Goal: Task Accomplishment & Management: Use online tool/utility

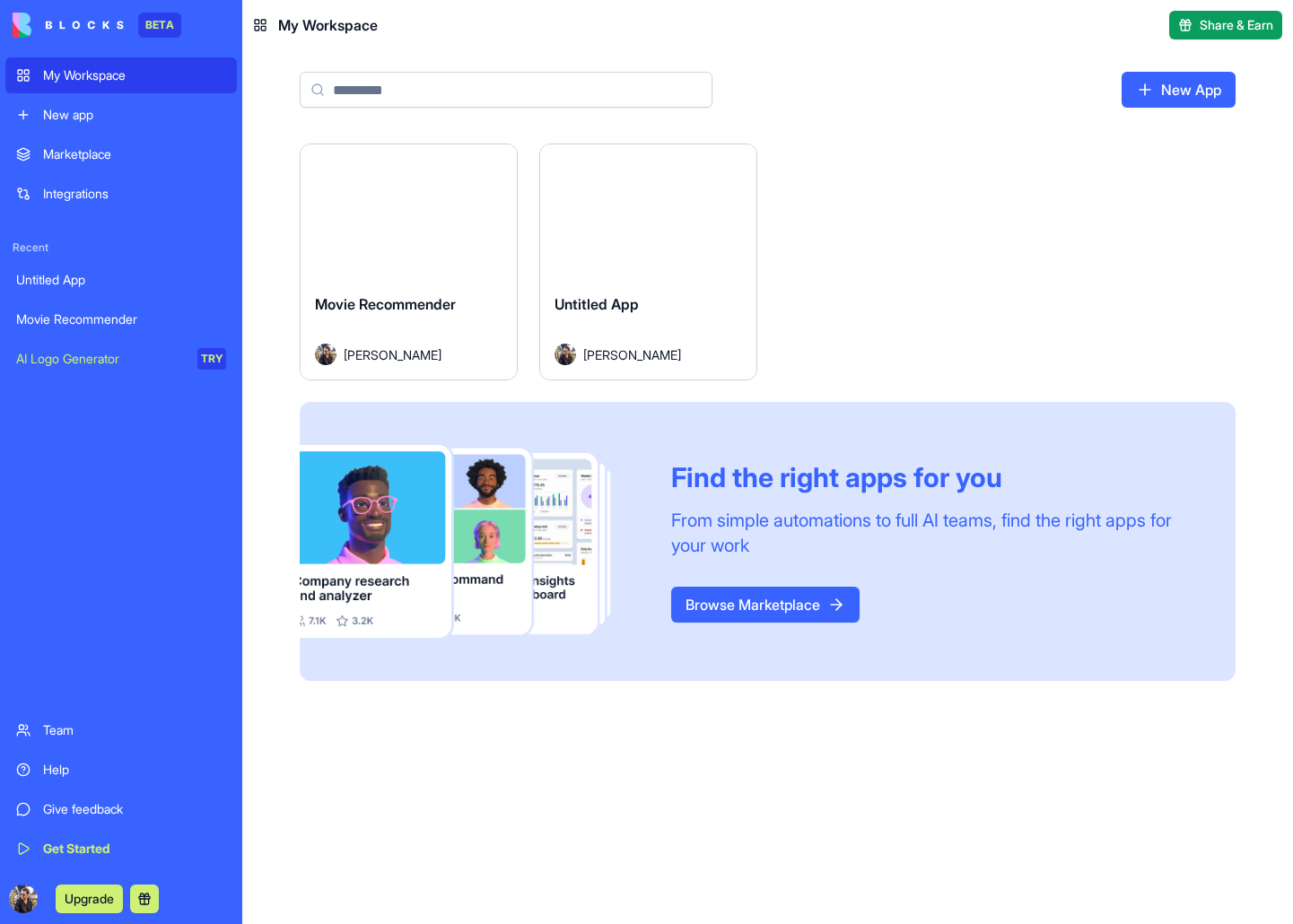
click at [118, 192] on div "Integrations" at bounding box center [134, 194] width 183 height 18
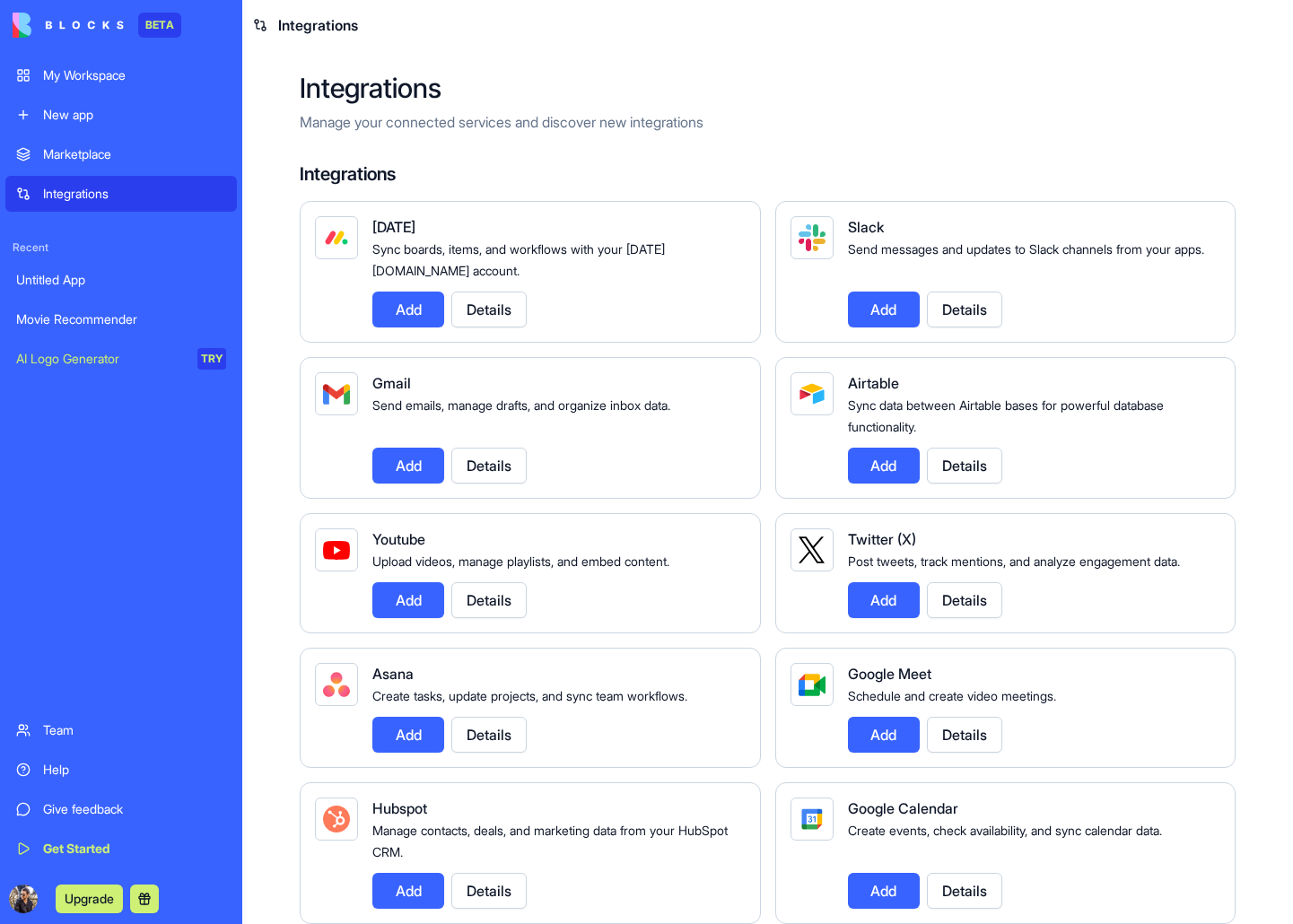
click at [419, 460] on button "Add" at bounding box center [409, 466] width 72 height 36
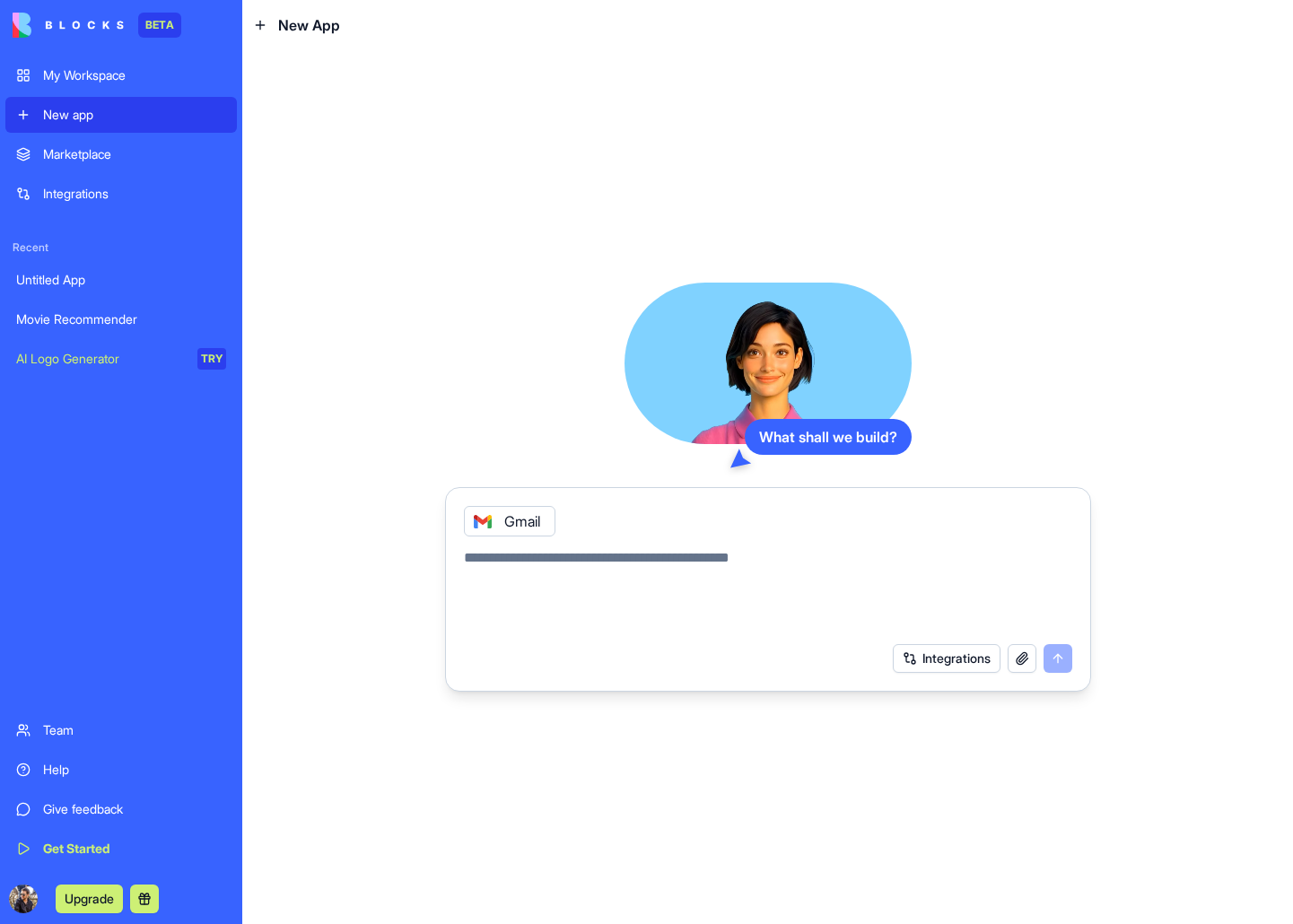
click at [133, 149] on div "Marketplace" at bounding box center [134, 154] width 183 height 18
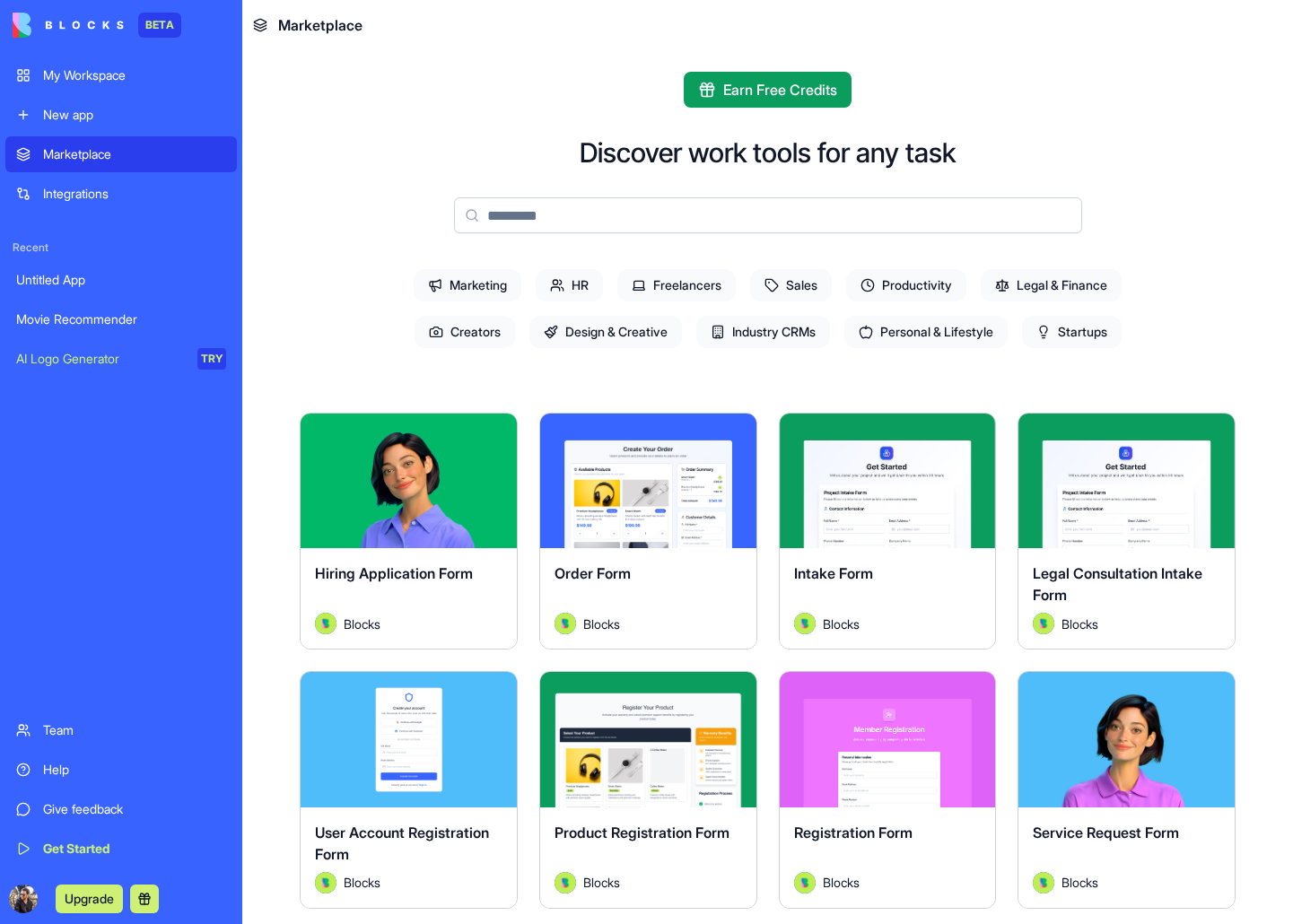
click at [125, 197] on div "Integrations" at bounding box center [134, 194] width 183 height 18
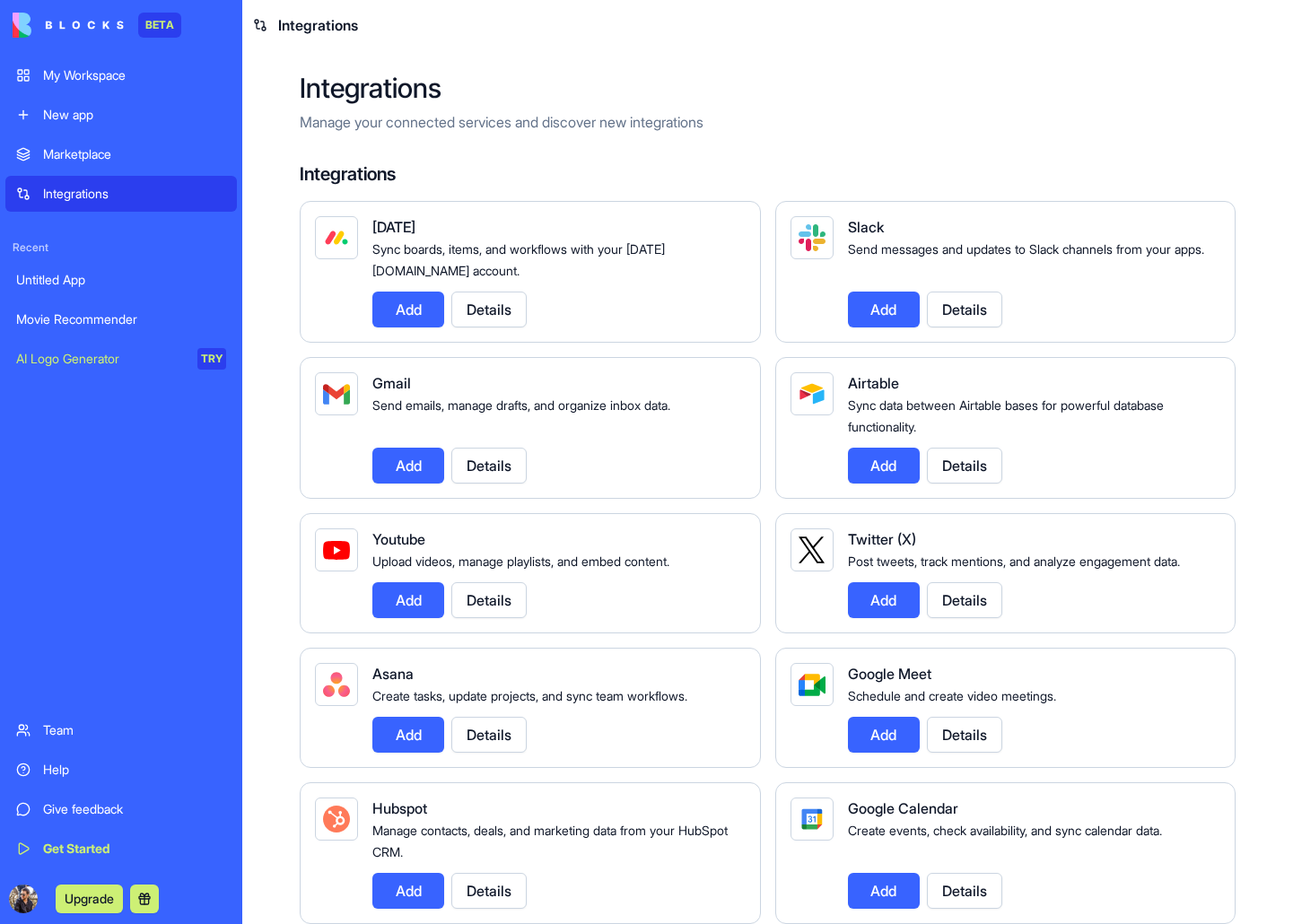
click at [496, 313] on button "Details" at bounding box center [489, 310] width 76 height 36
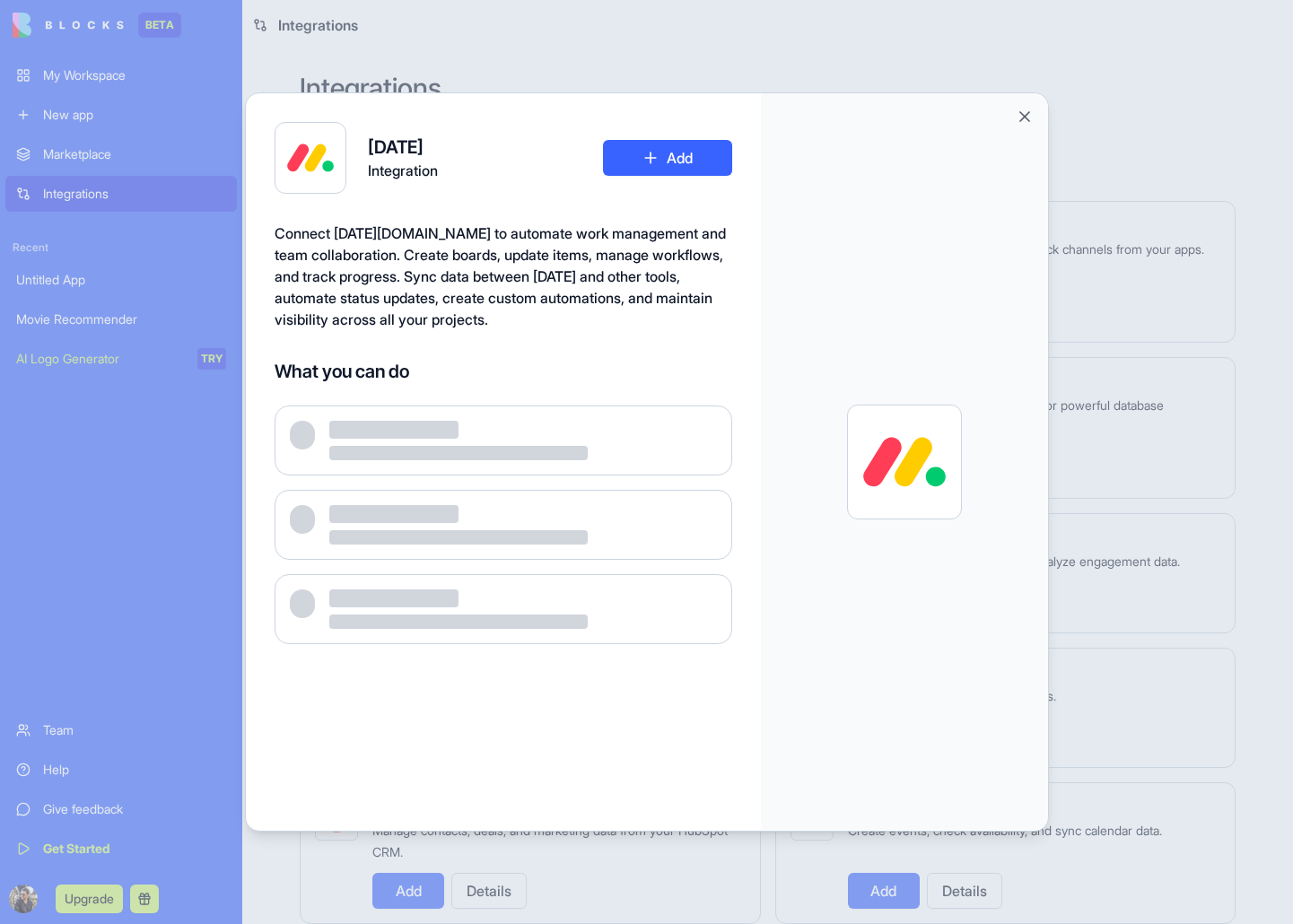
click at [645, 167] on button "Add" at bounding box center [667, 158] width 129 height 36
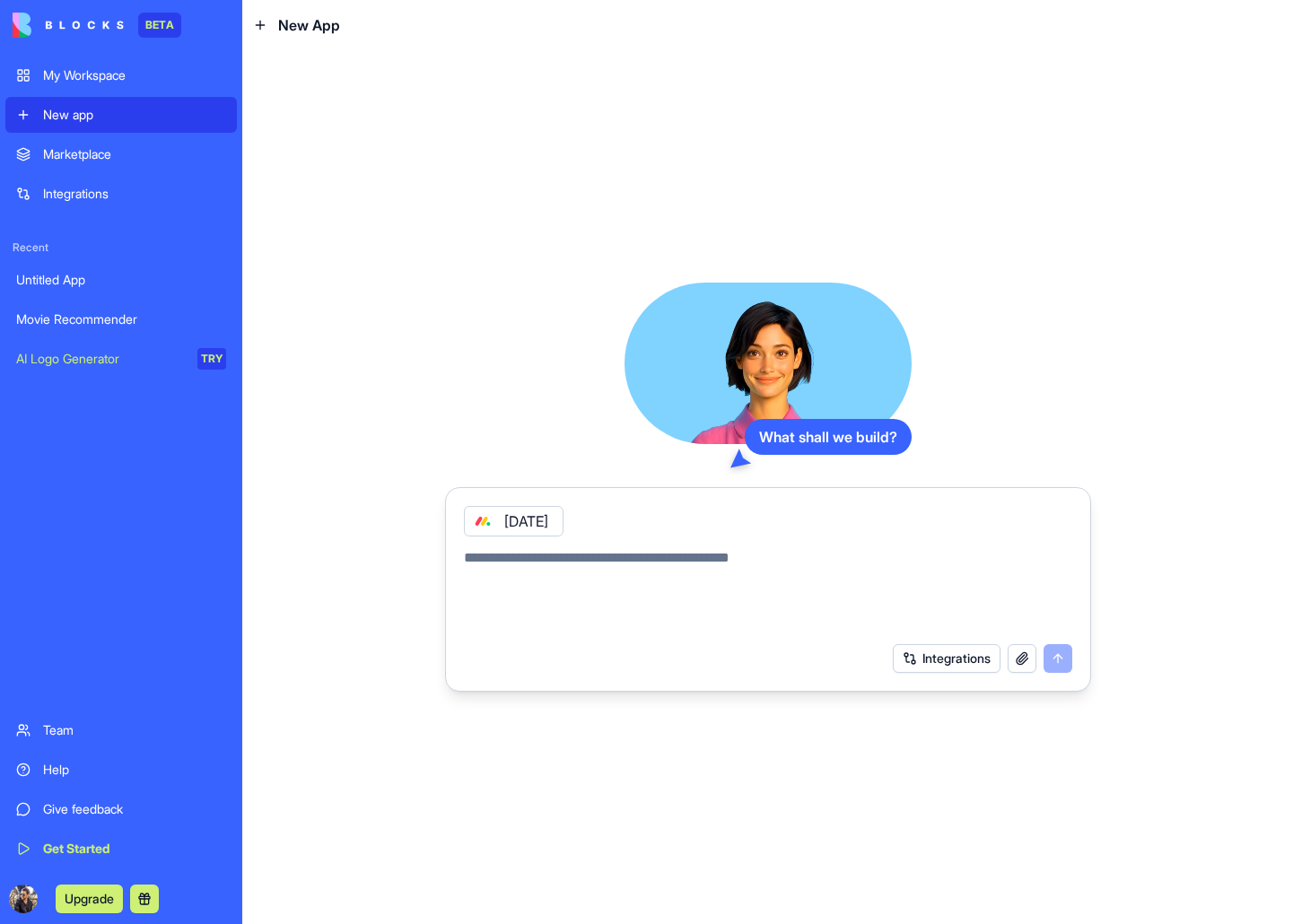
click at [180, 143] on link "Marketplace" at bounding box center [121, 154] width 232 height 36
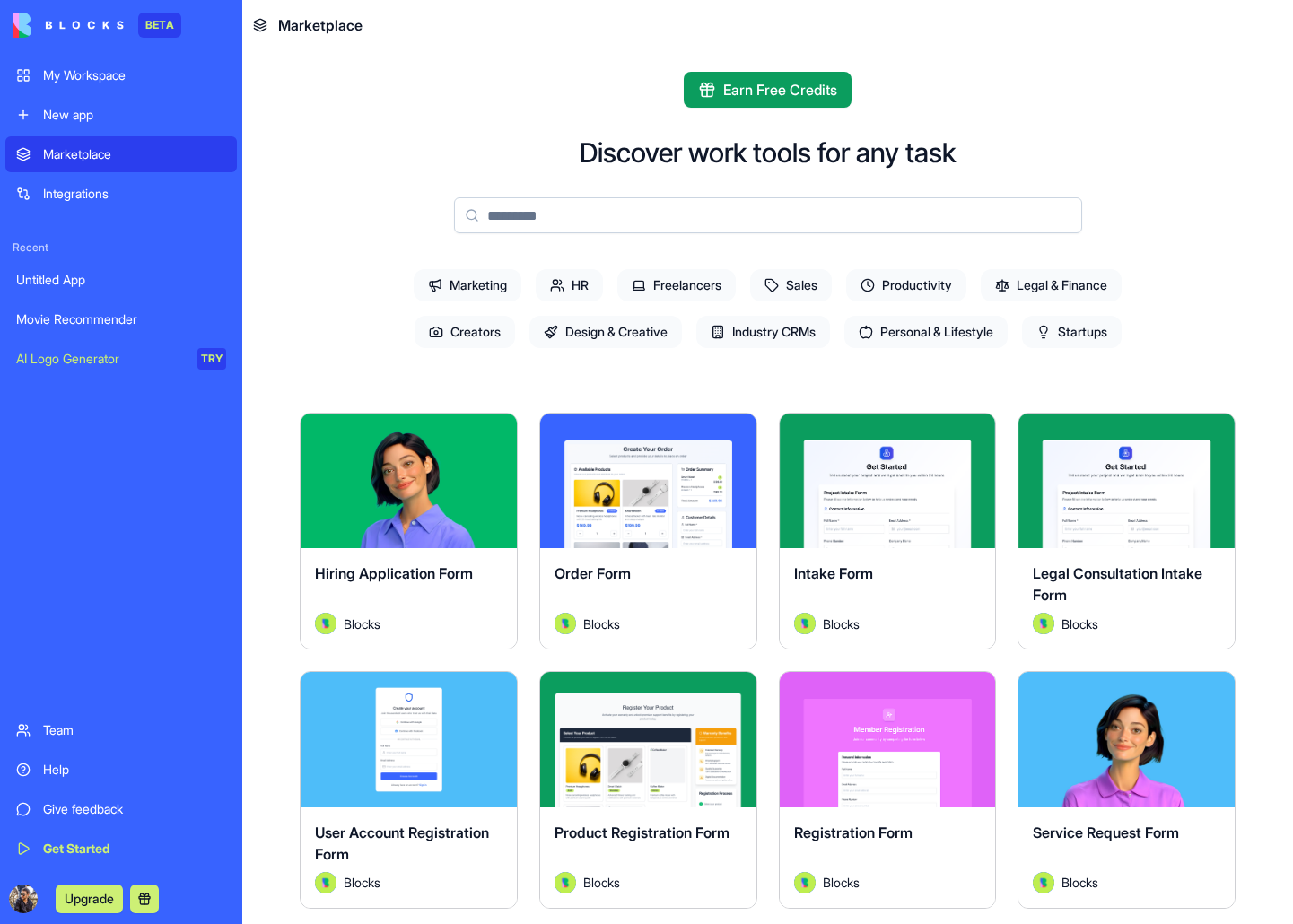
click at [125, 170] on link "Marketplace" at bounding box center [121, 154] width 232 height 36
click at [98, 855] on div "Get Started" at bounding box center [134, 849] width 183 height 18
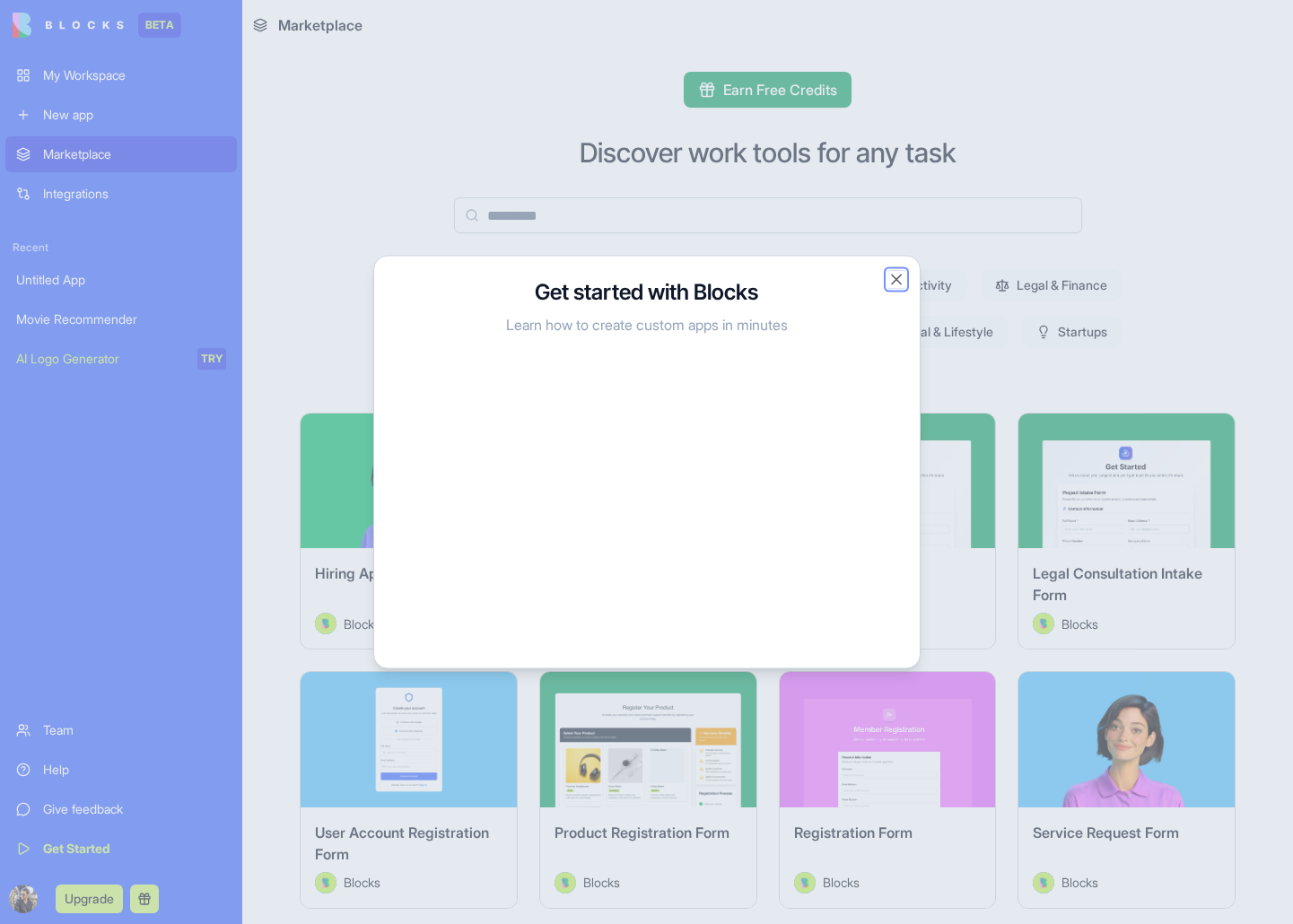
click at [895, 279] on button "Close" at bounding box center [896, 280] width 18 height 18
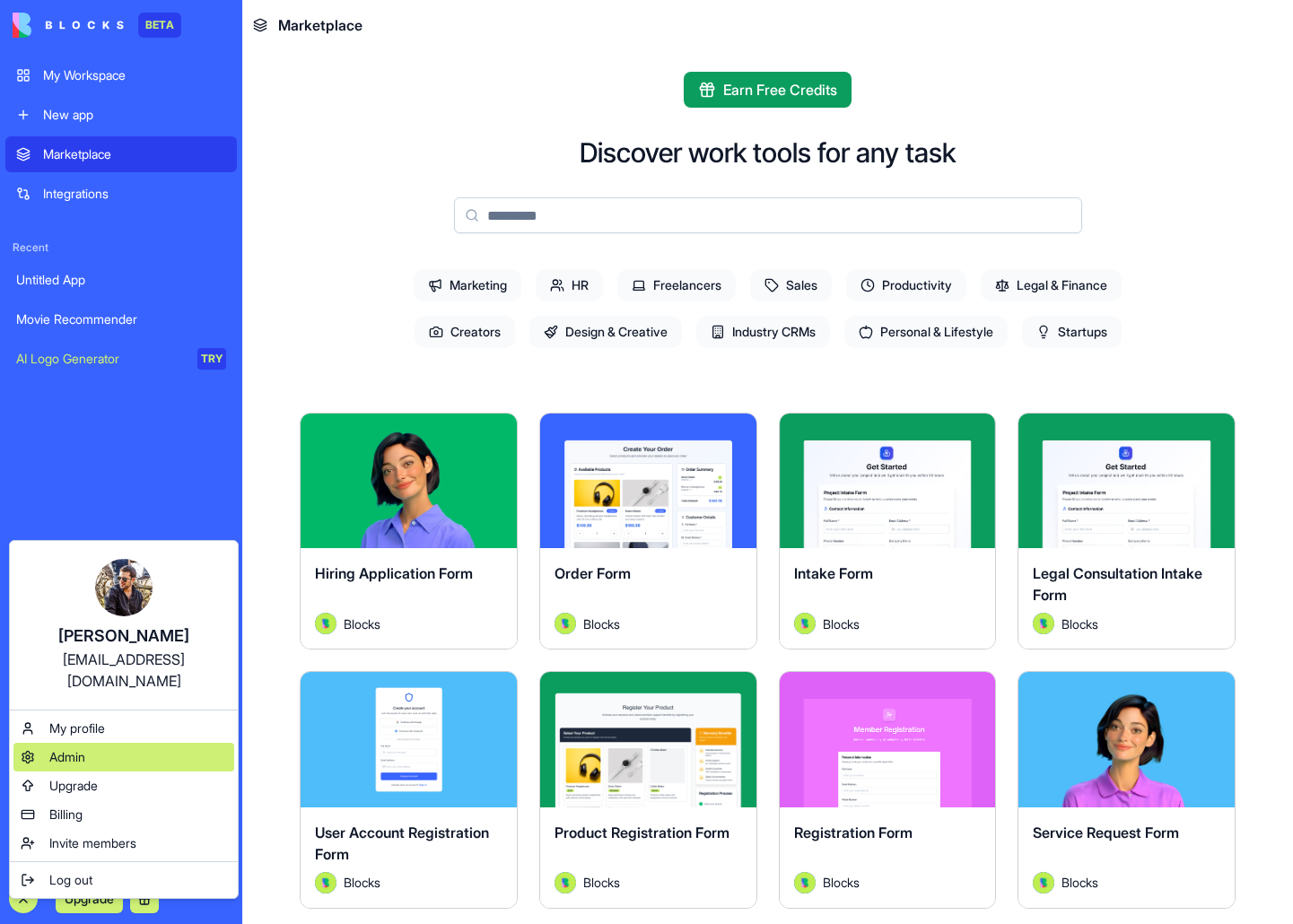
click at [113, 743] on div "Admin" at bounding box center [124, 757] width 221 height 29
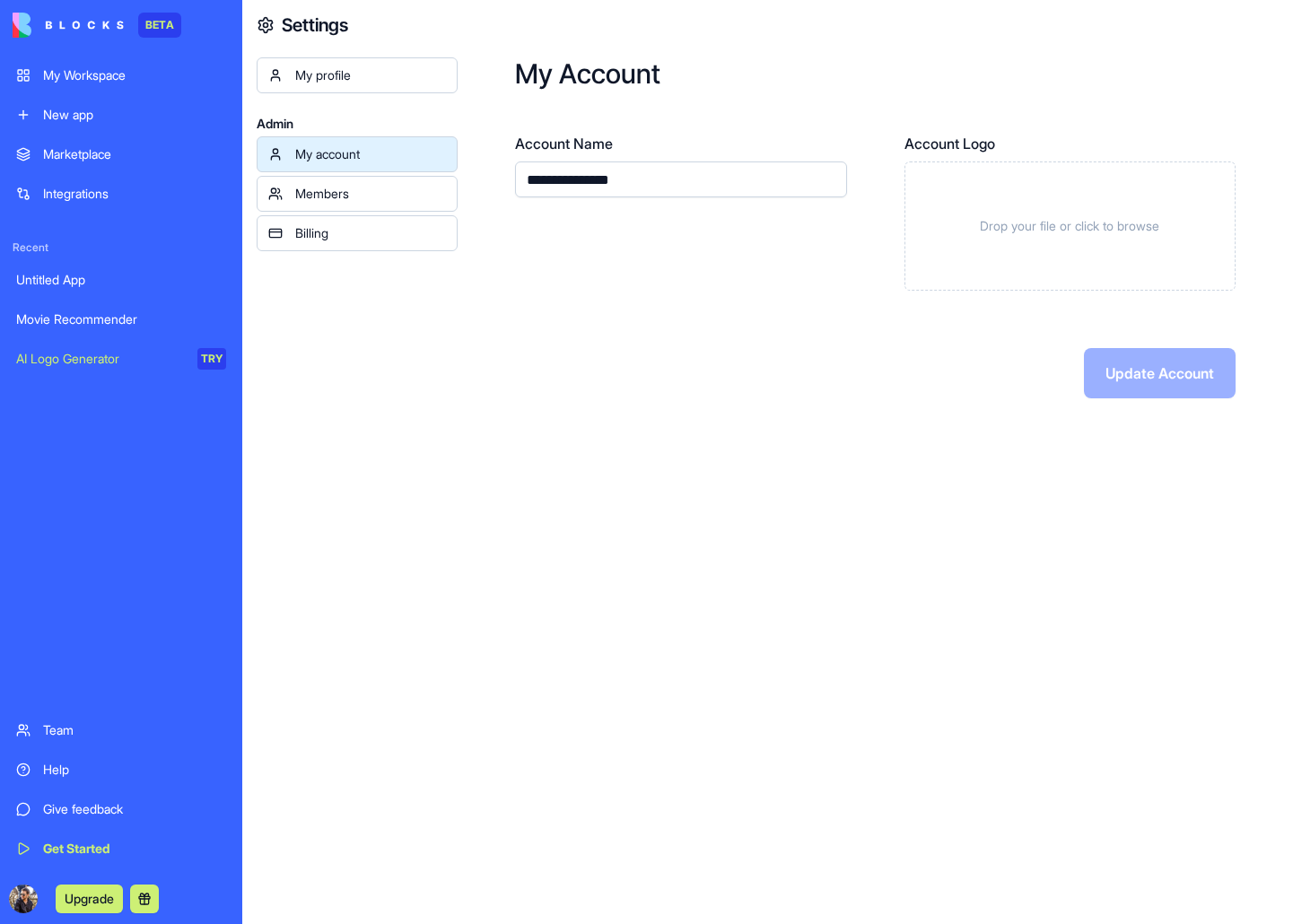
click at [578, 182] on input "**********" at bounding box center [681, 180] width 332 height 36
click at [371, 193] on div "Members" at bounding box center [370, 194] width 151 height 18
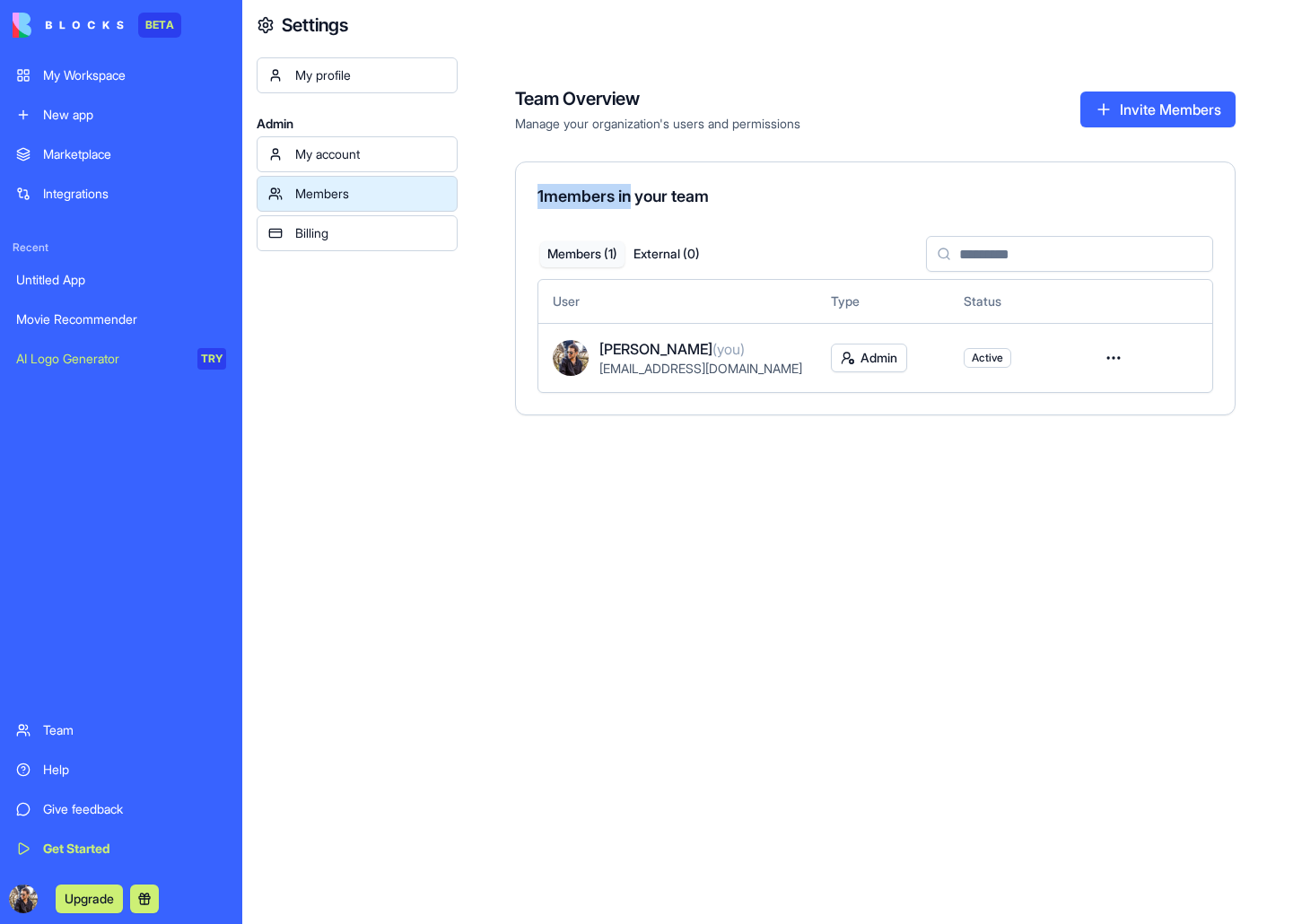
drag, startPoint x: 628, startPoint y: 194, endPoint x: 483, endPoint y: 194, distance: 145.0
click at [483, 194] on div "Team Overview Manage your organization's users and permissions Invite Members 1…" at bounding box center [875, 258] width 836 height 430
click at [413, 95] on div "My profile Admin My account Members Billing" at bounding box center [356, 520] width 201 height 924
click at [413, 82] on div "My profile" at bounding box center [370, 76] width 151 height 18
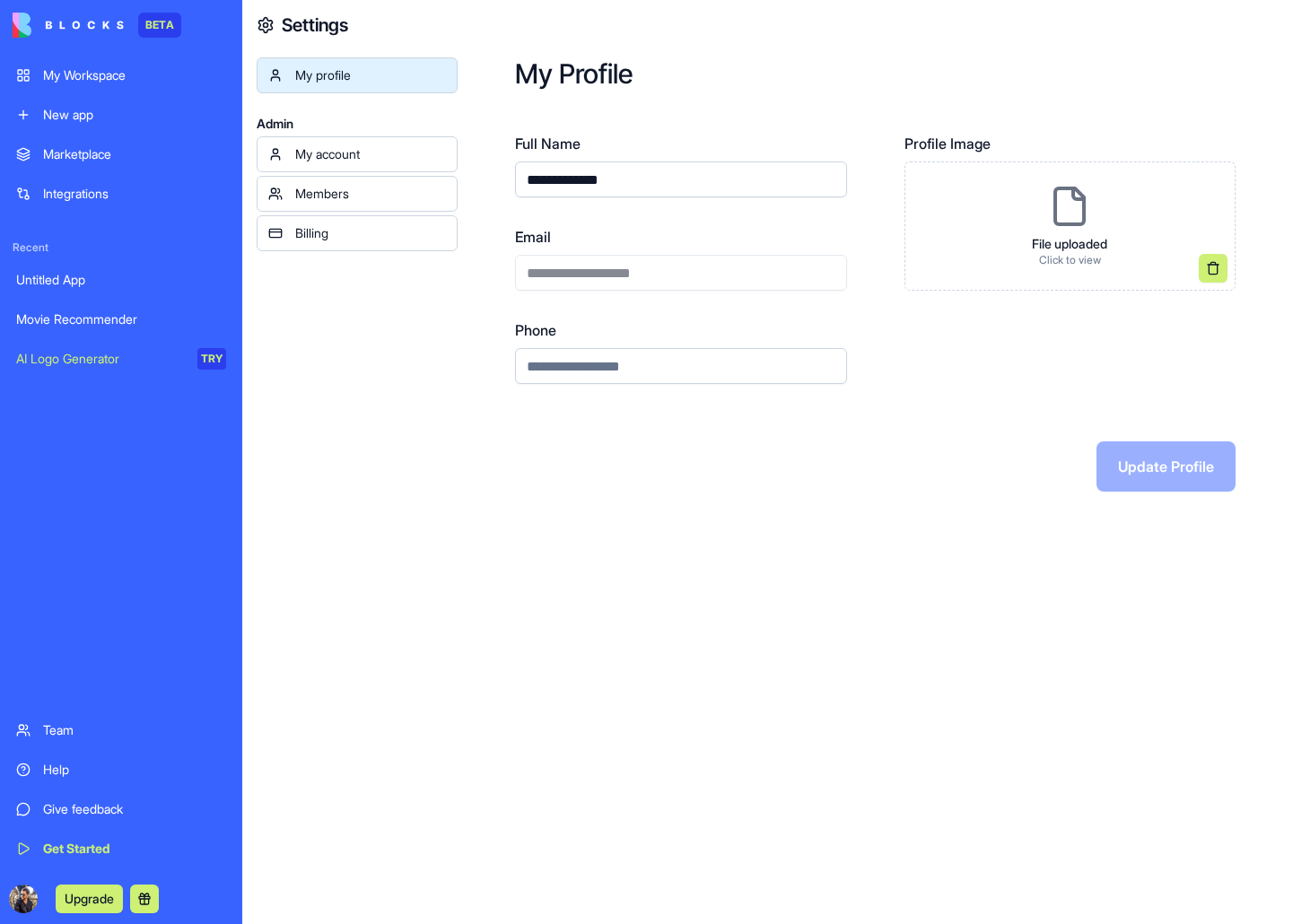
click at [411, 233] on div "Billing" at bounding box center [370, 234] width 151 height 18
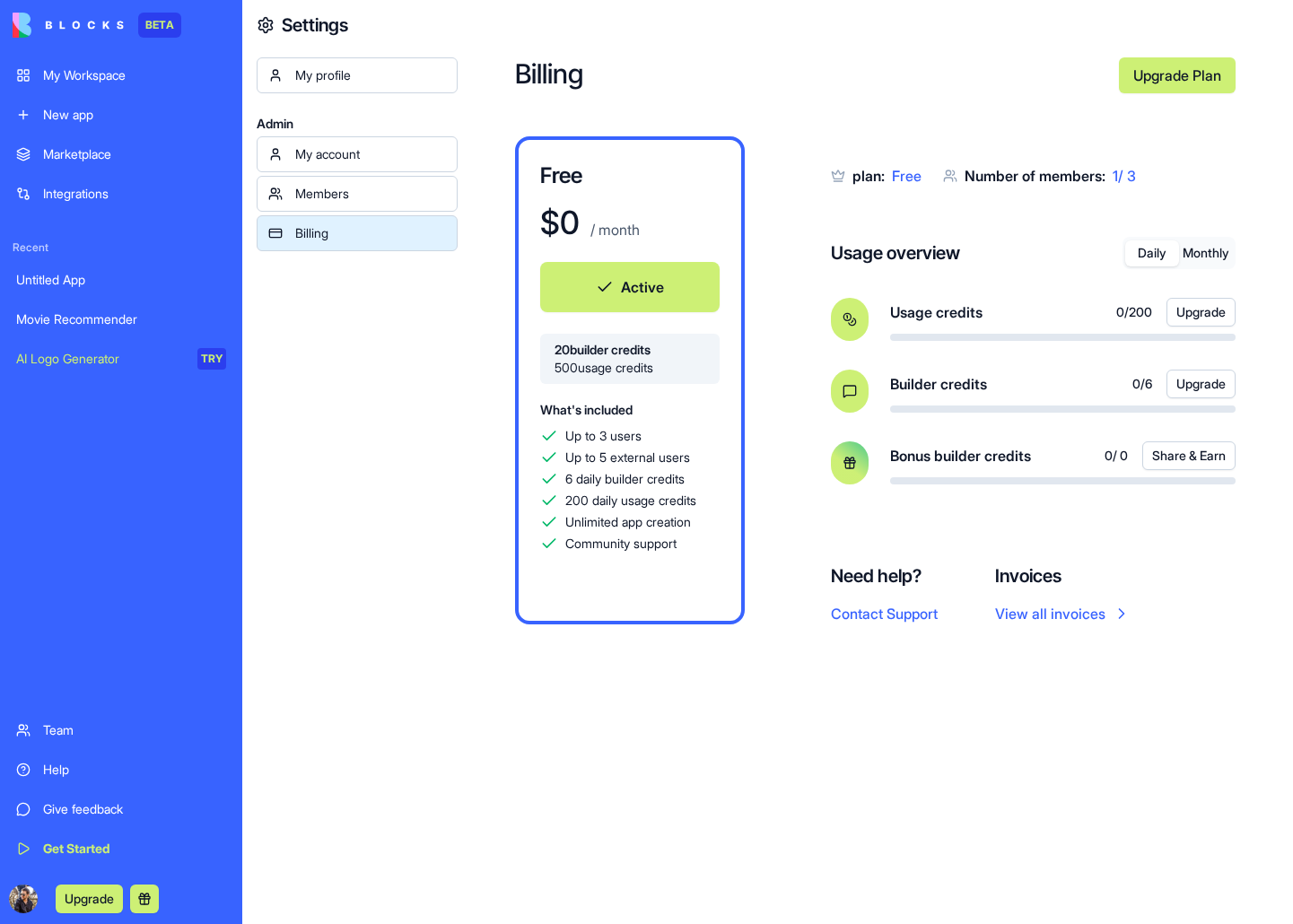
click at [122, 837] on link "Get Started" at bounding box center [121, 849] width 232 height 36
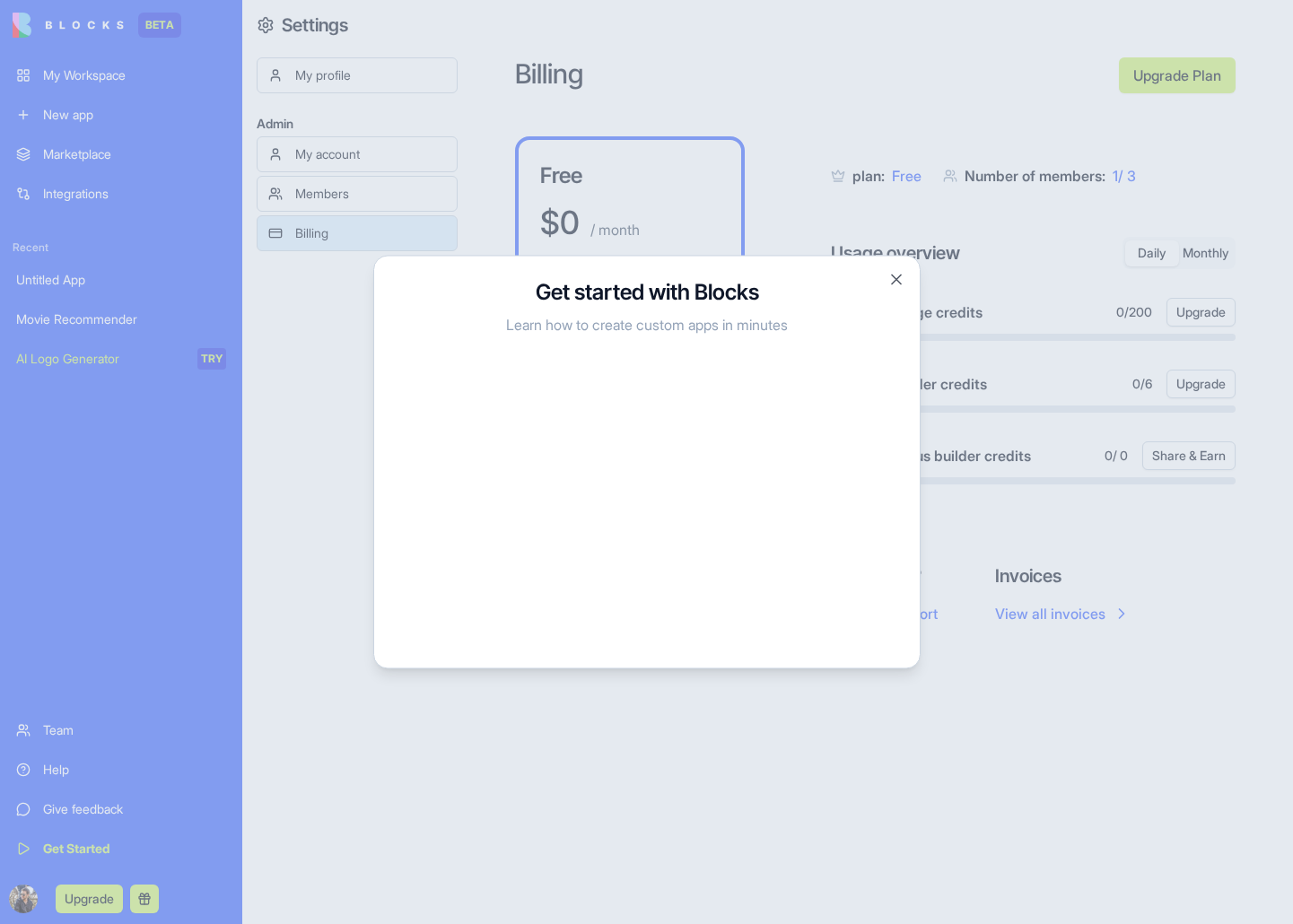
click at [178, 633] on div at bounding box center [646, 462] width 1293 height 924
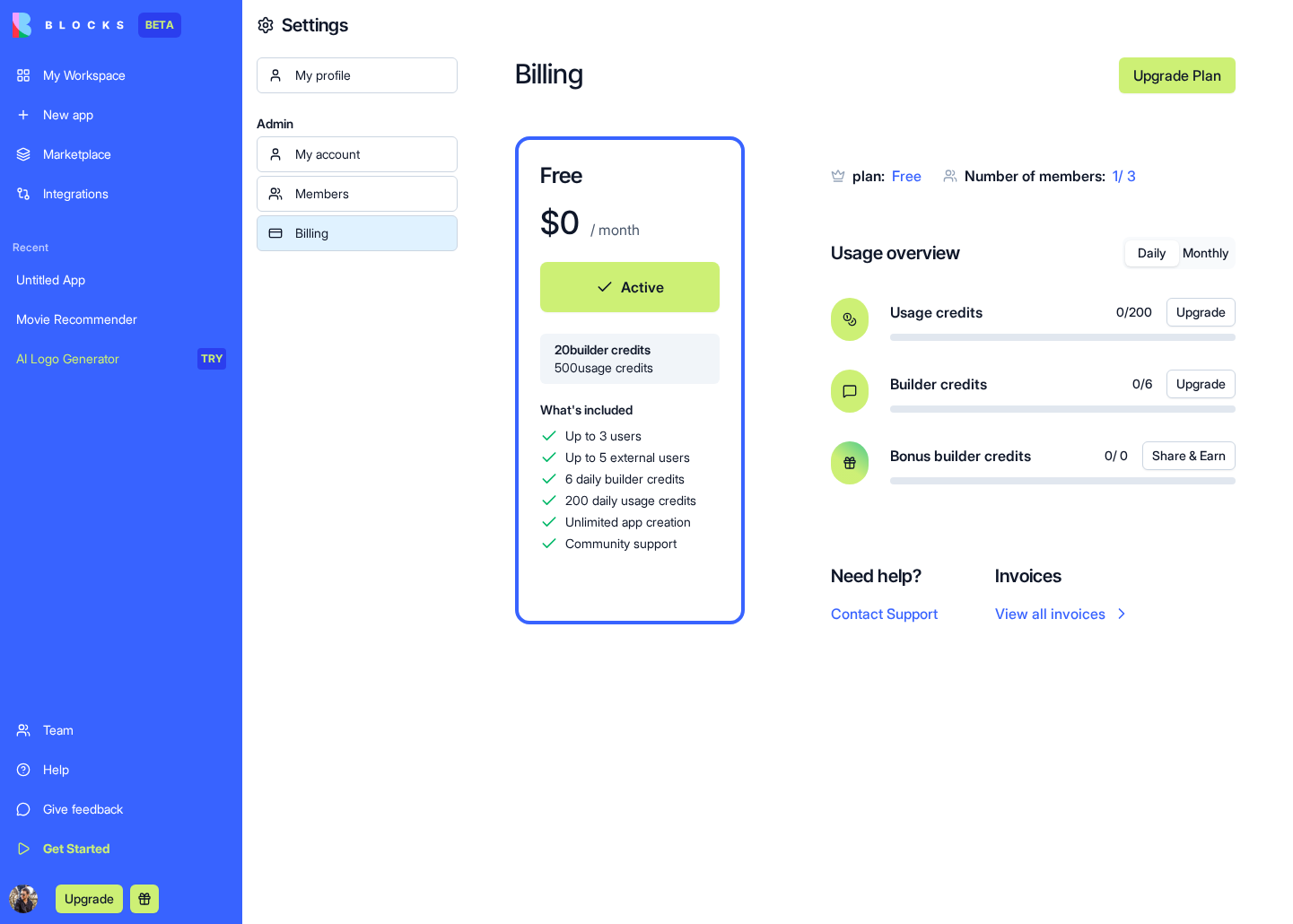
click at [1187, 459] on button "Share & Earn" at bounding box center [1188, 456] width 93 height 29
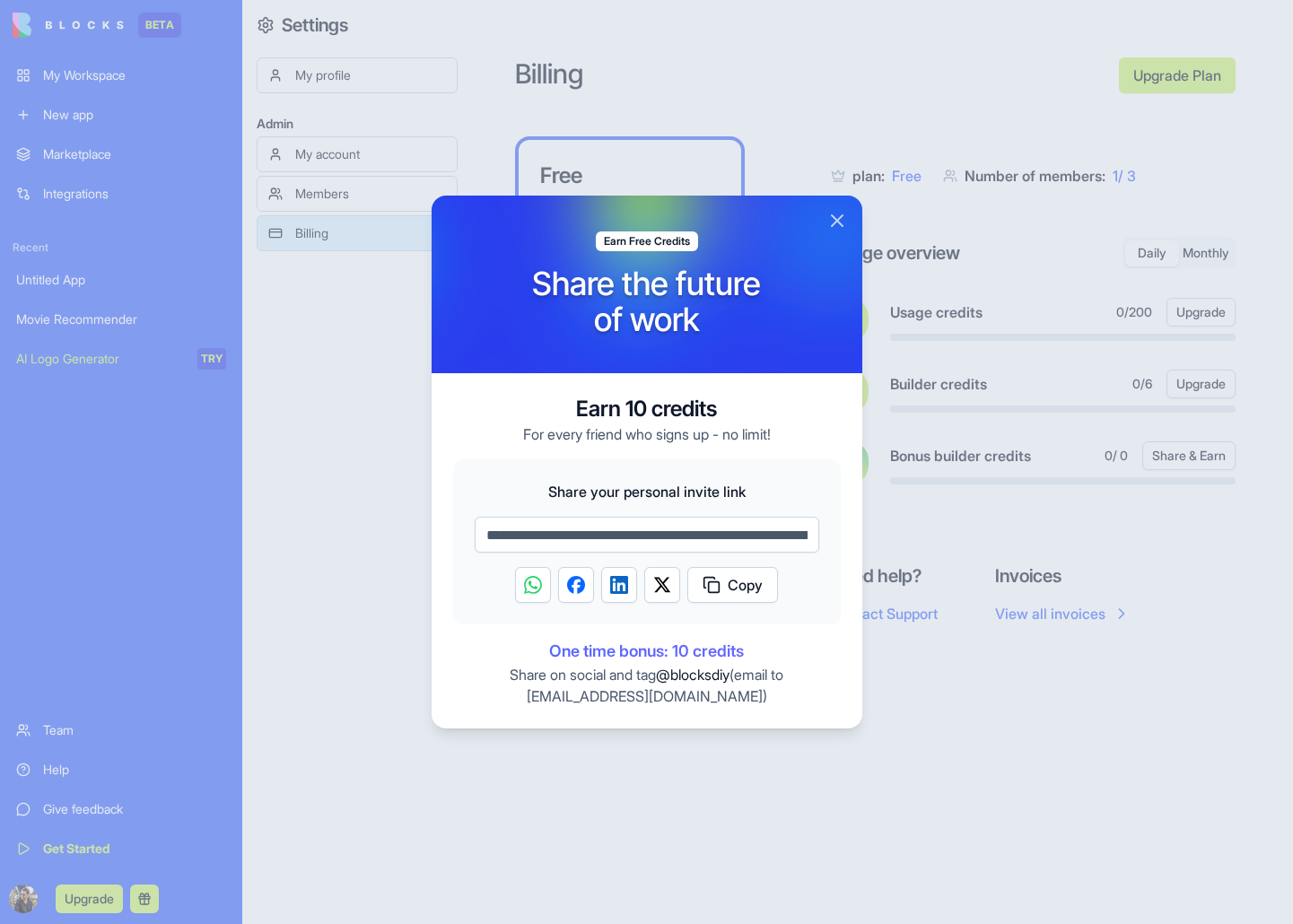
click at [840, 210] on button "Close" at bounding box center [837, 221] width 22 height 22
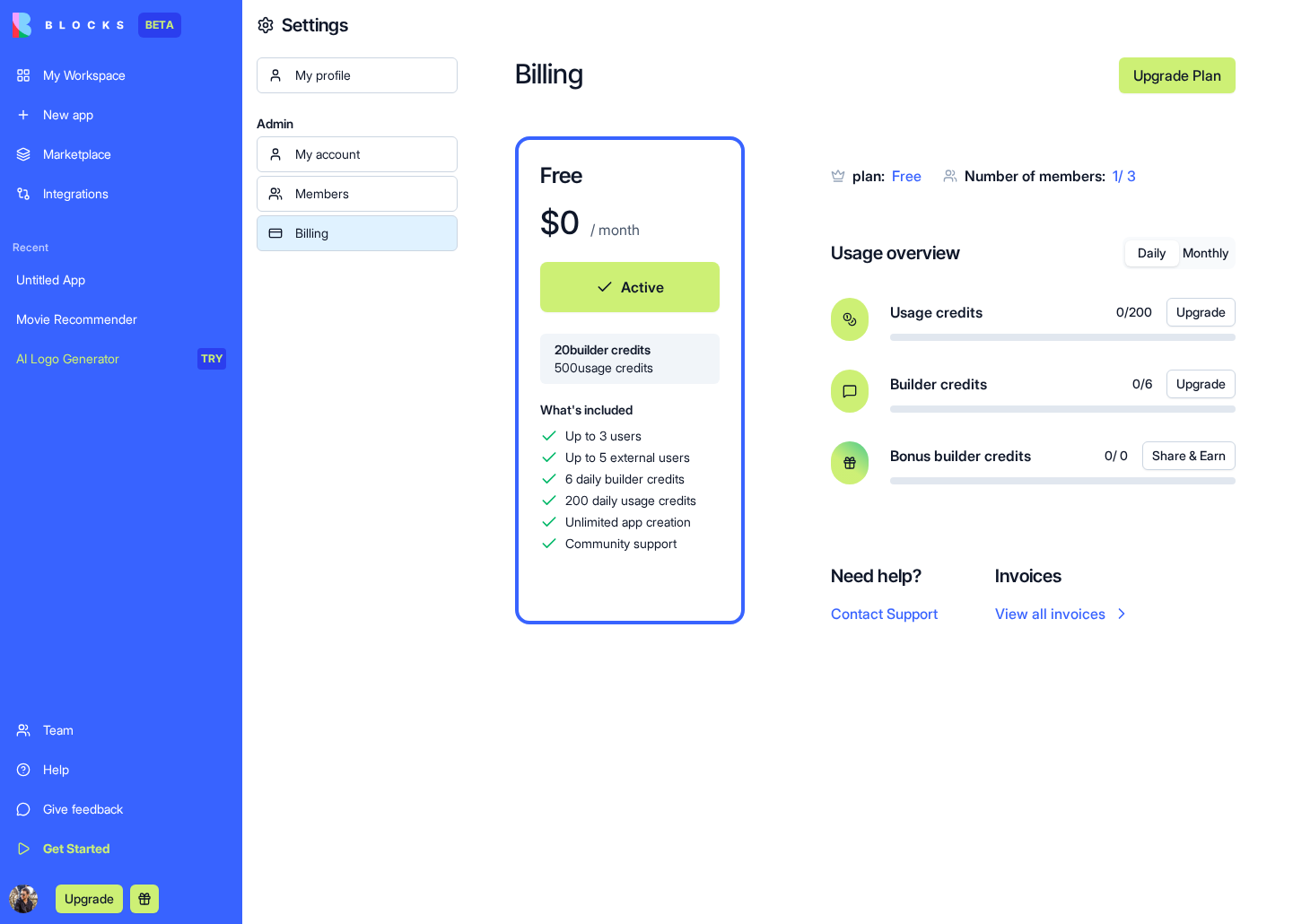
click at [88, 196] on div "Integrations" at bounding box center [134, 194] width 183 height 18
click at [203, 184] on link "Integrations" at bounding box center [121, 194] width 232 height 36
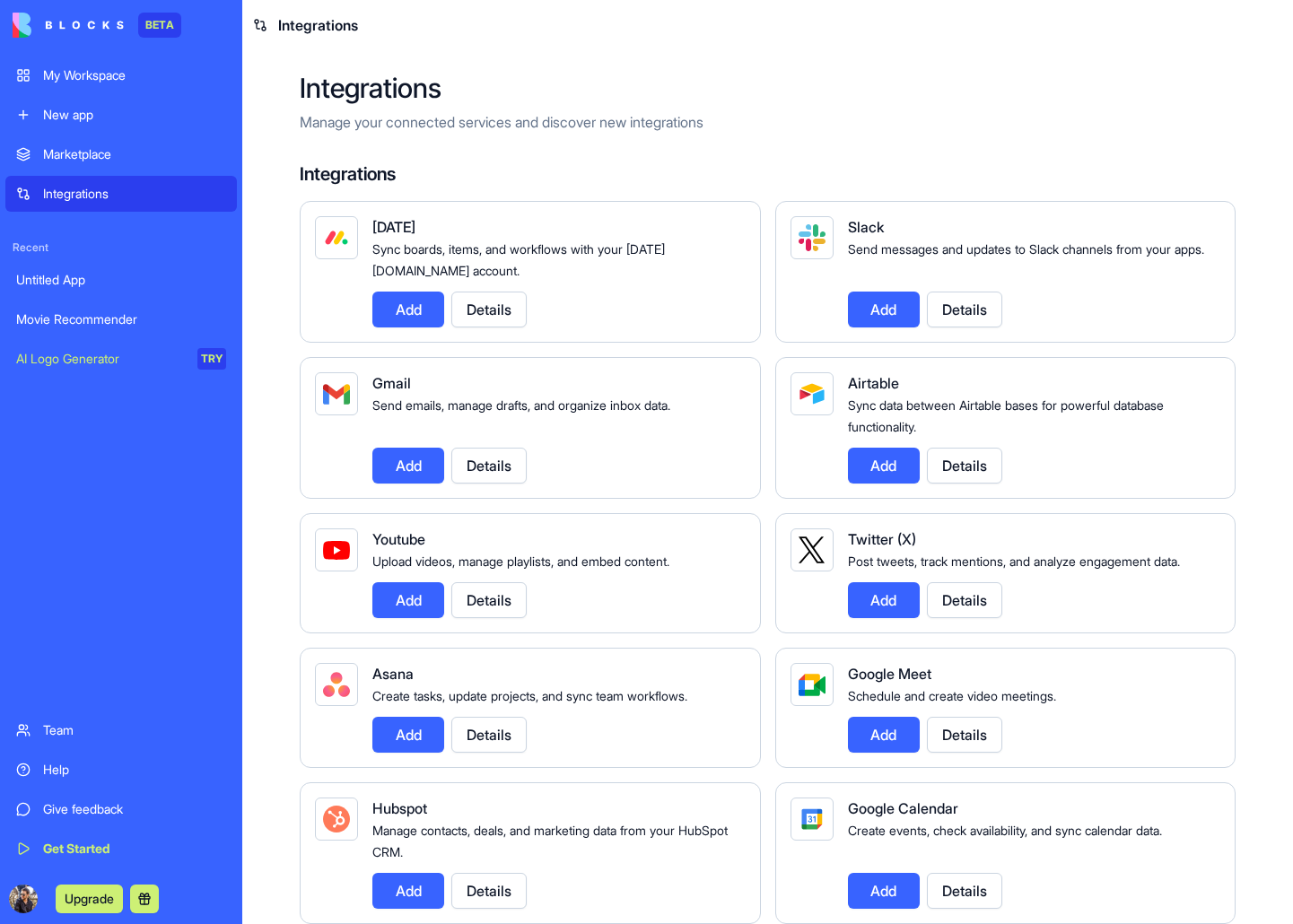
click at [871, 590] on button "Add" at bounding box center [884, 600] width 72 height 36
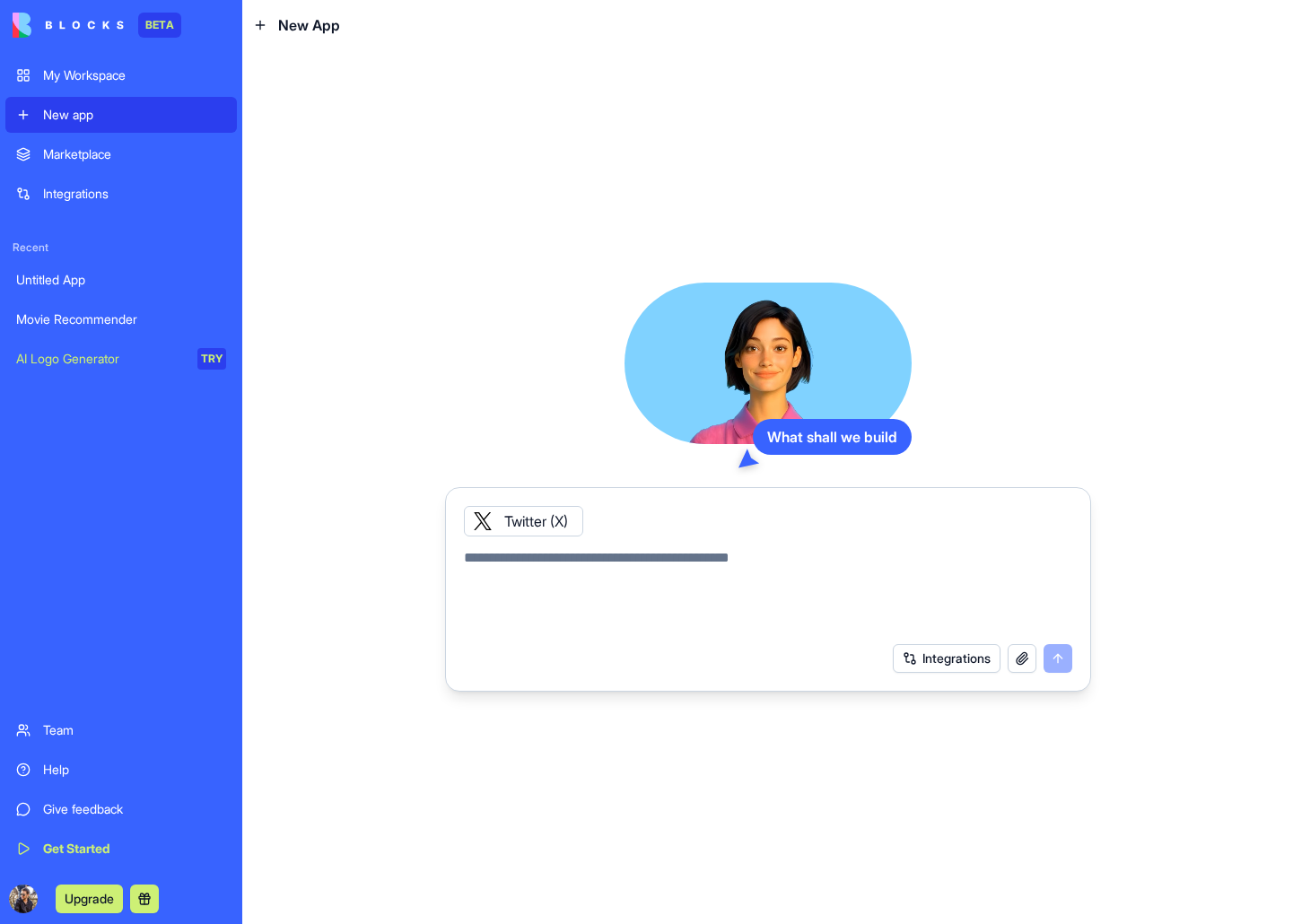
click at [746, 558] on textarea at bounding box center [768, 590] width 608 height 86
type textarea "**********"
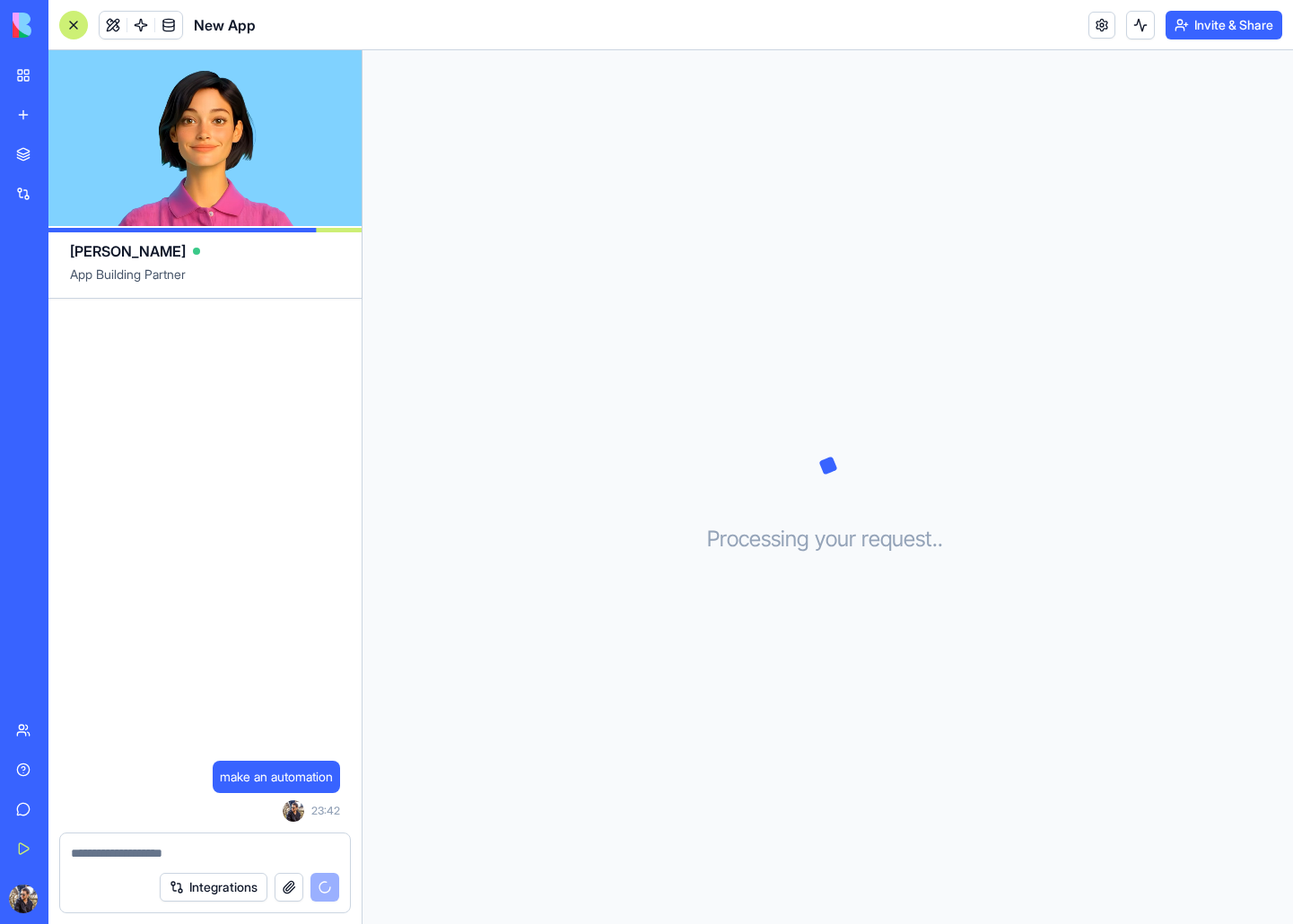
click at [257, 131] on video at bounding box center [205, 138] width 313 height 176
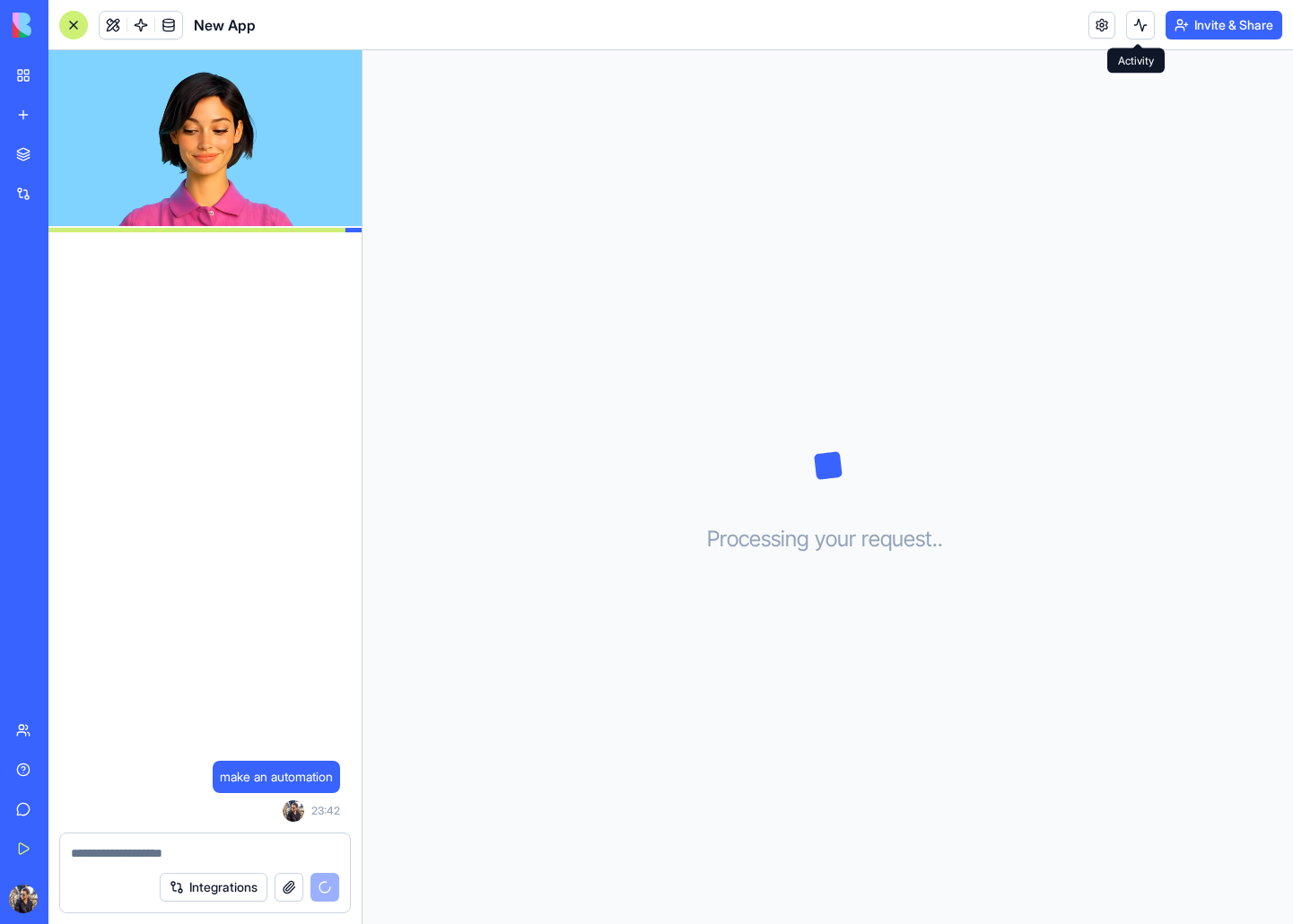
click at [1134, 22] on button at bounding box center [1141, 25] width 29 height 29
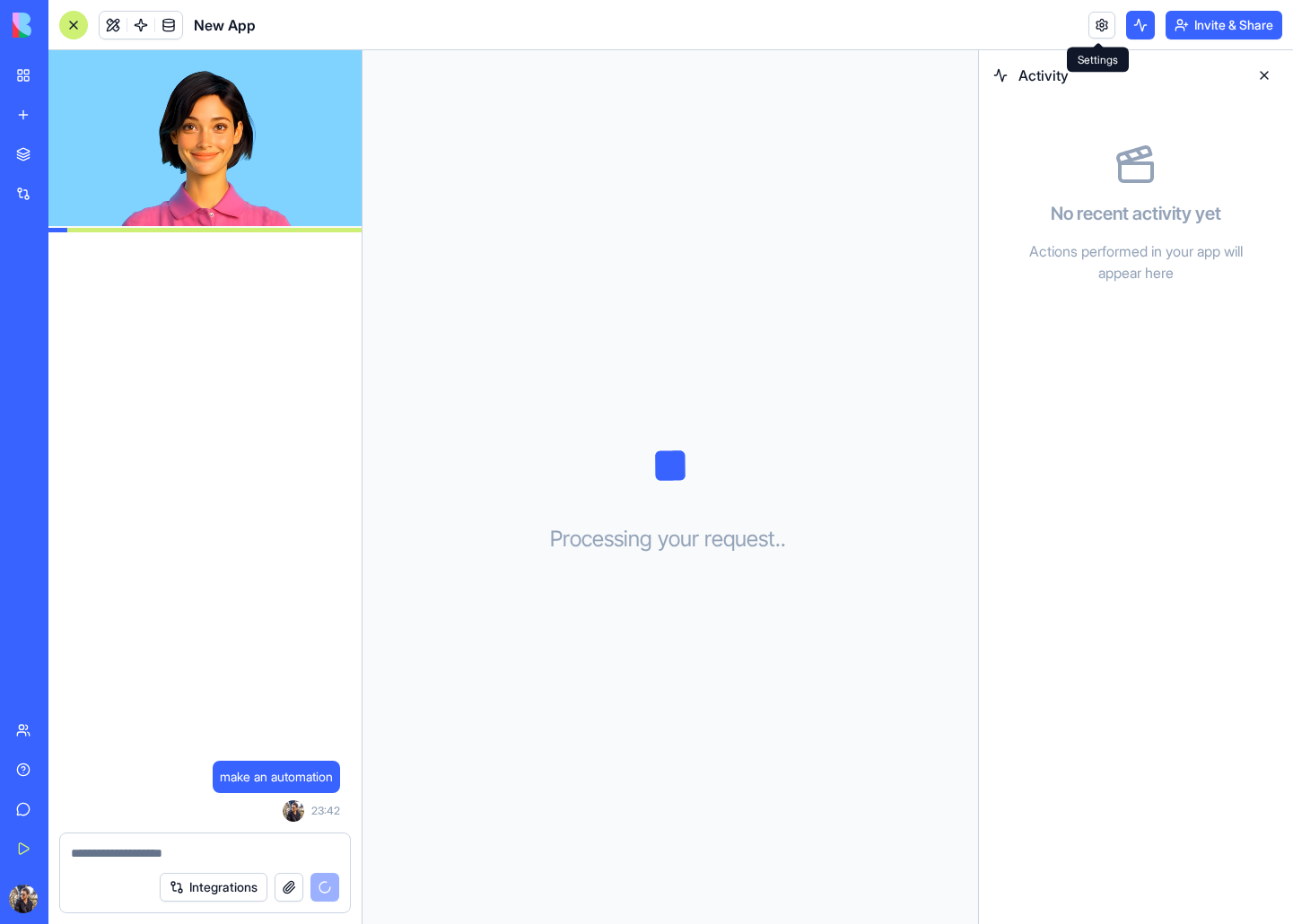
click at [1099, 29] on link at bounding box center [1102, 25] width 27 height 27
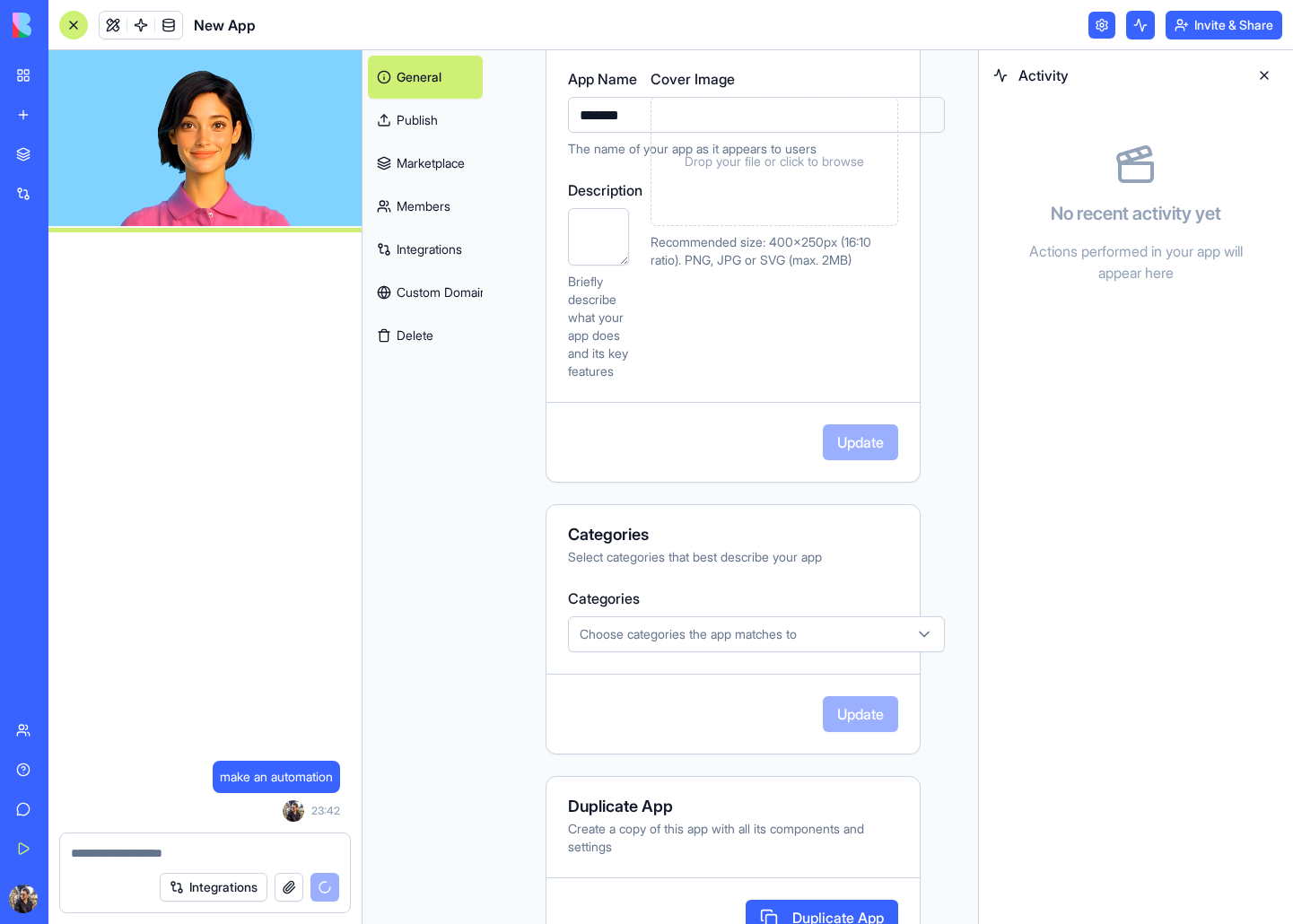
scroll to position [226, 0]
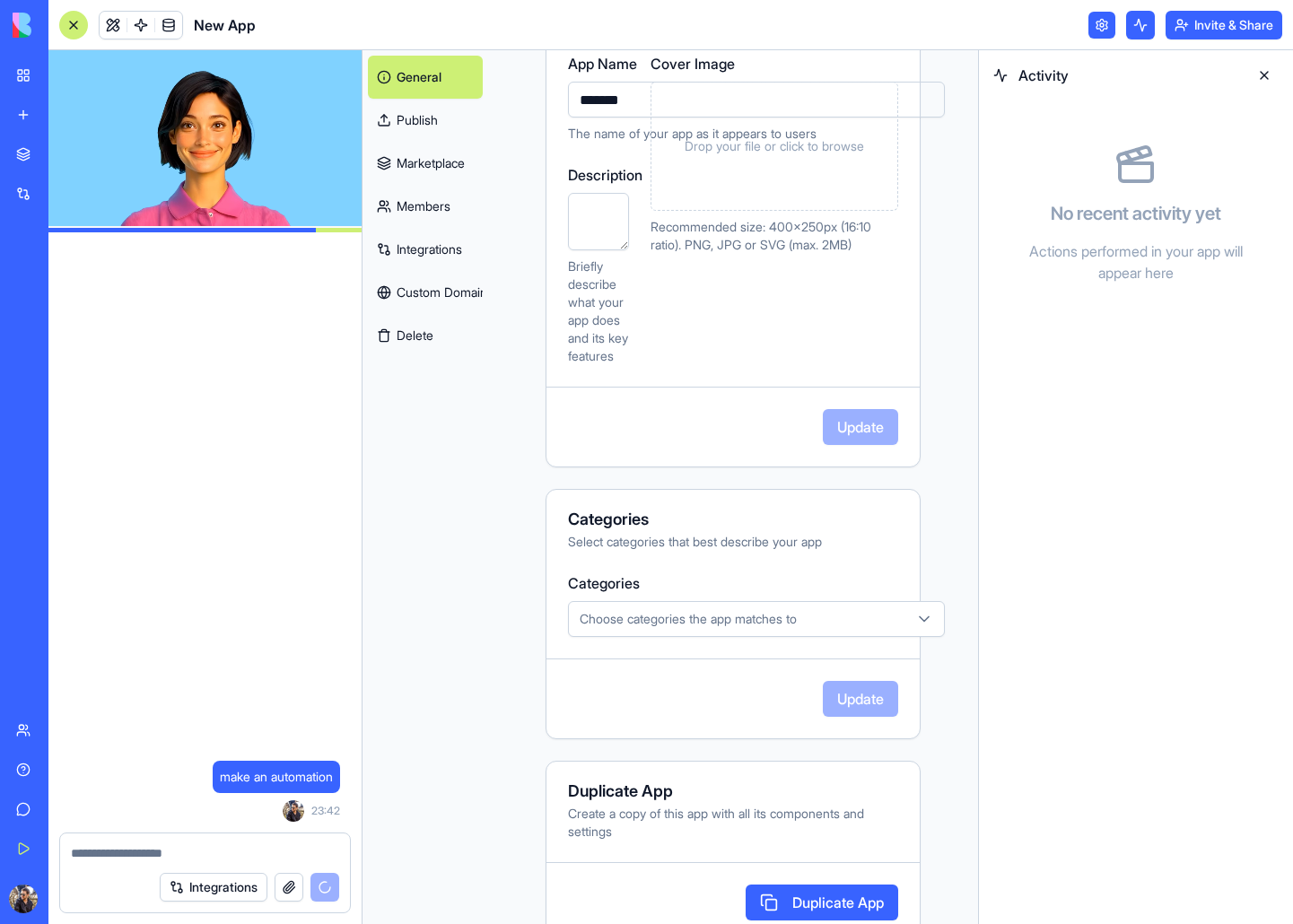
click at [418, 300] on link "Custom Domain" at bounding box center [425, 292] width 115 height 43
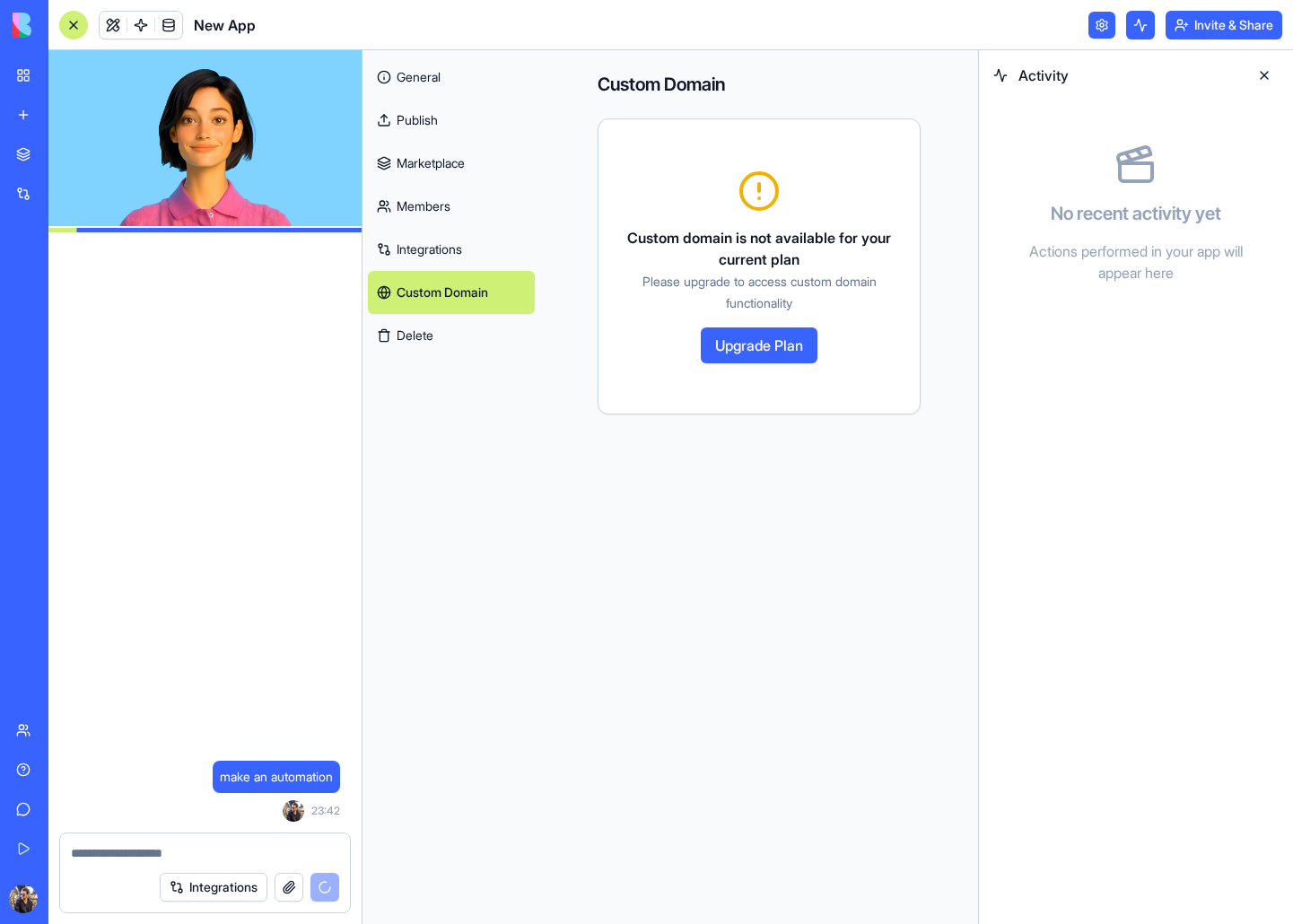
click at [459, 245] on link "Integrations" at bounding box center [451, 250] width 167 height 43
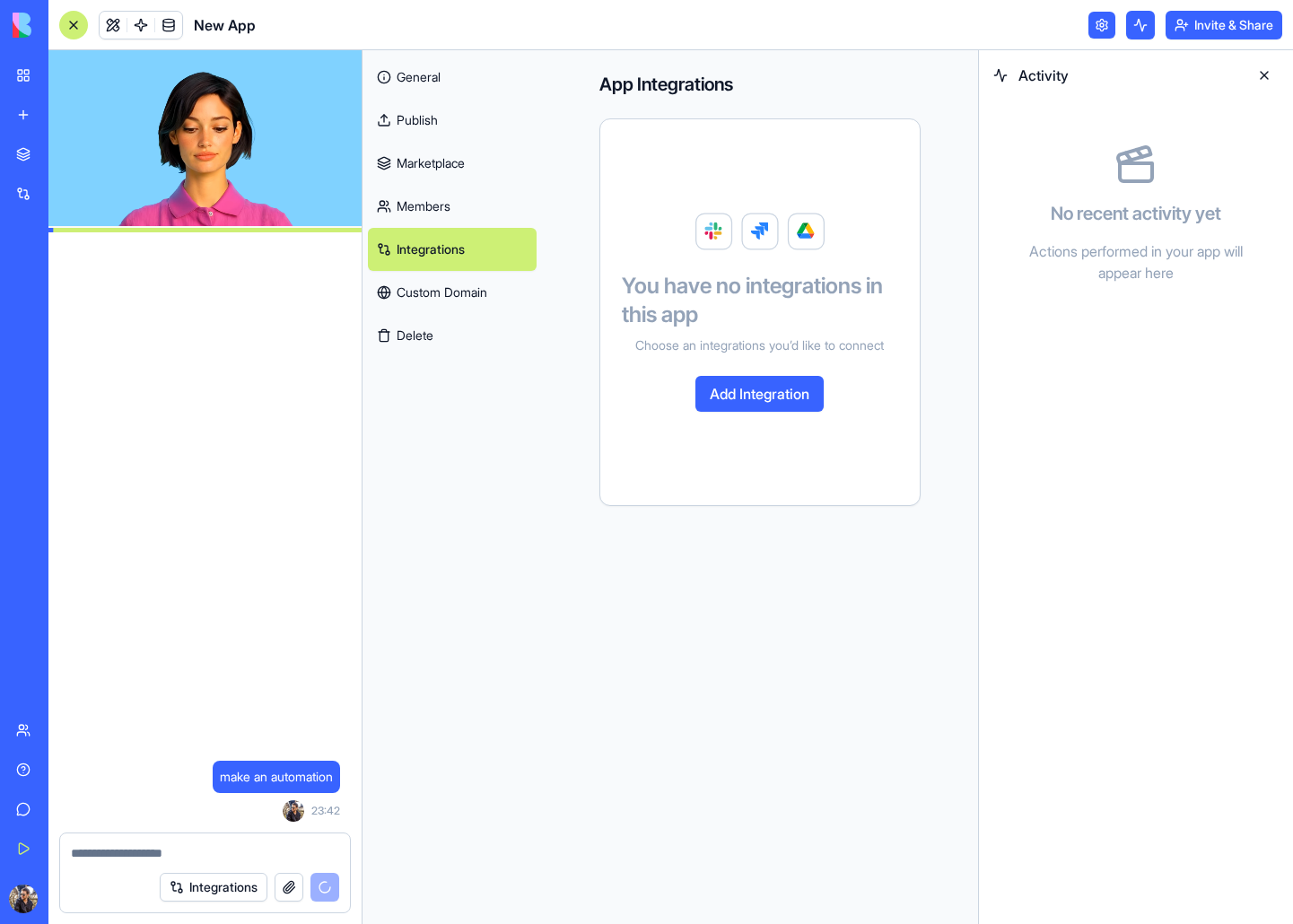
click at [464, 199] on link "Members" at bounding box center [452, 207] width 169 height 43
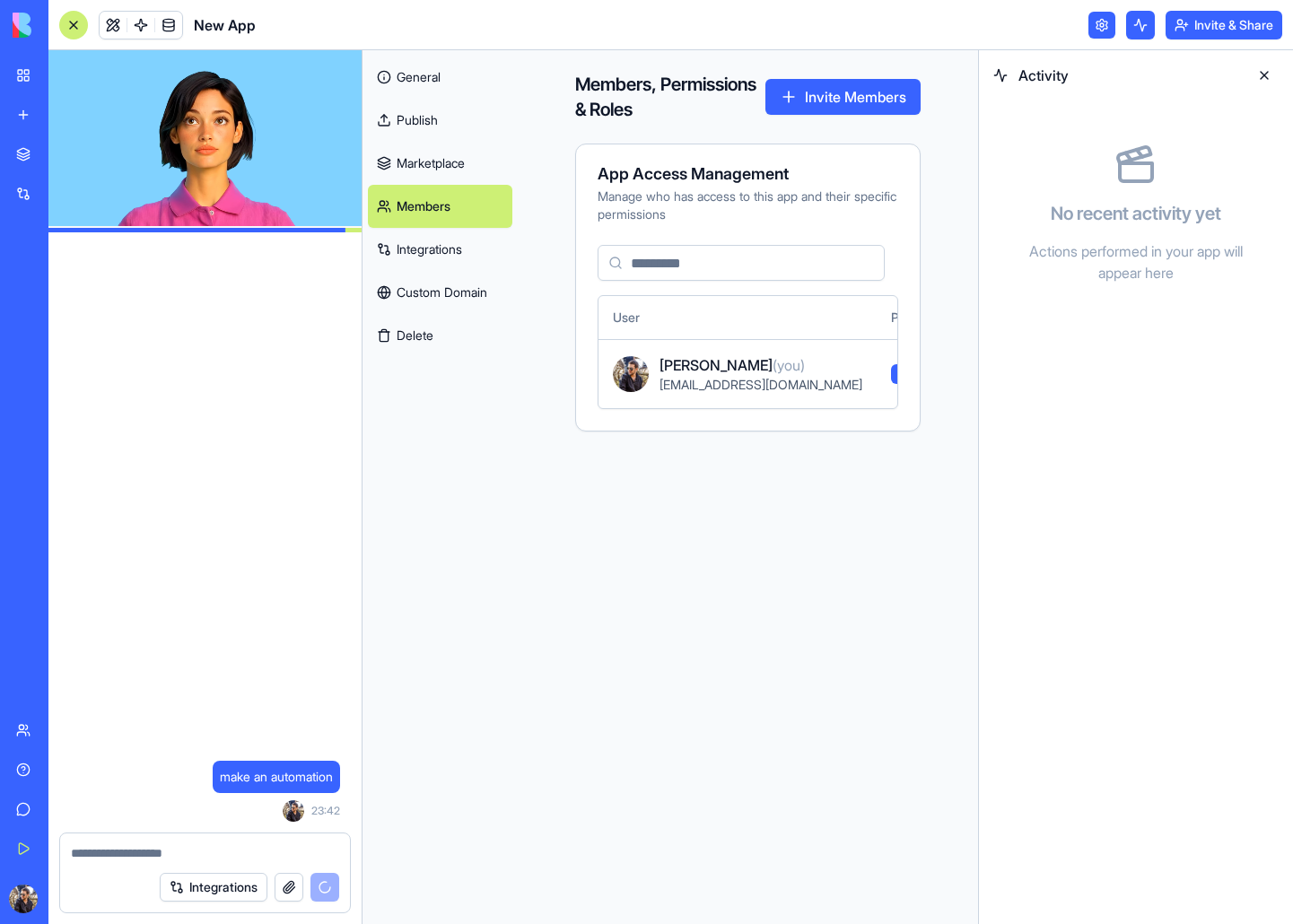
click at [476, 160] on link "Marketplace" at bounding box center [440, 163] width 144 height 43
click at [483, 116] on link "Publish" at bounding box center [440, 120] width 144 height 43
click at [1090, 18] on link at bounding box center [1102, 25] width 27 height 27
click at [1261, 77] on button at bounding box center [1264, 76] width 29 height 29
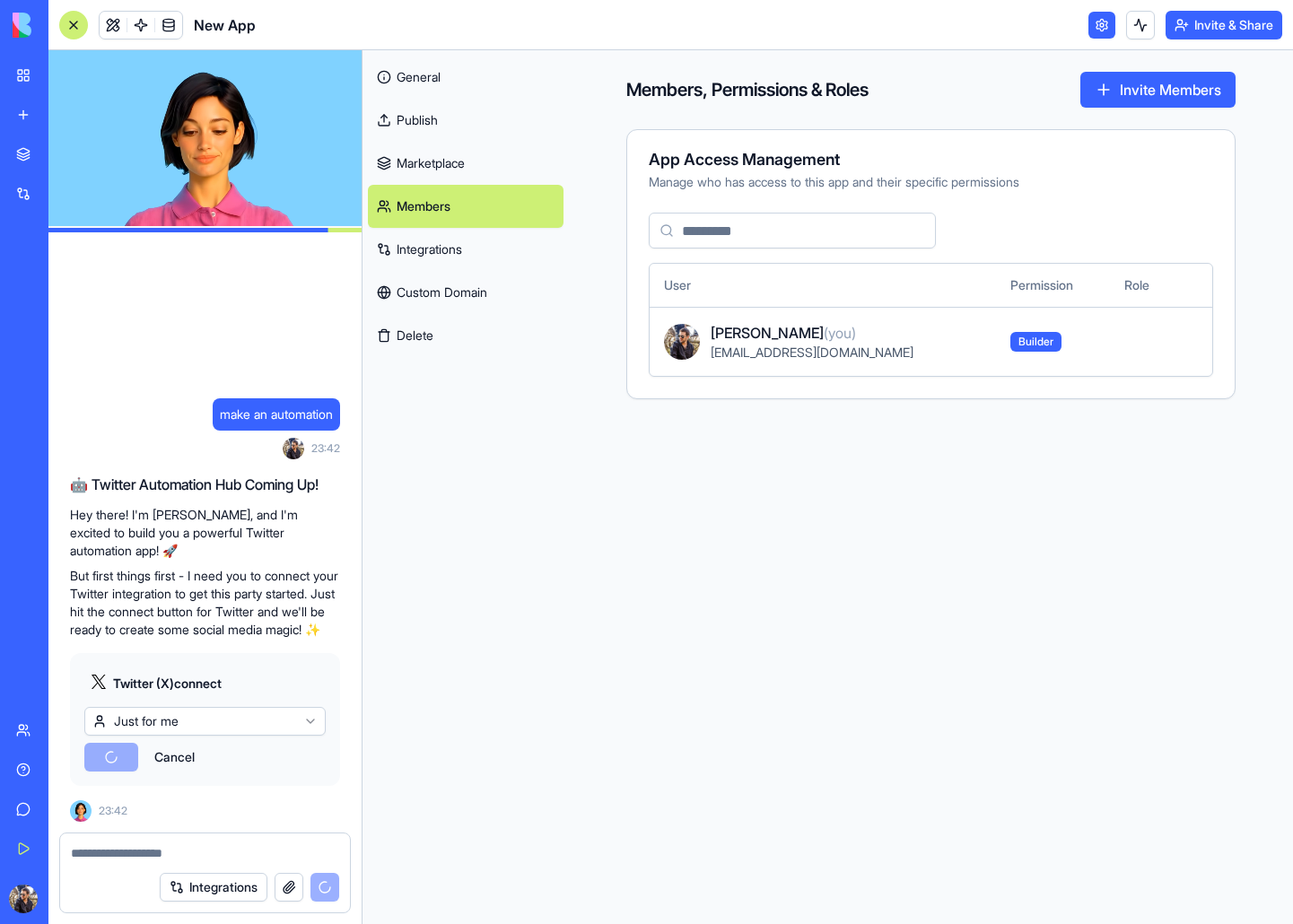
click at [1096, 26] on link at bounding box center [1102, 25] width 27 height 27
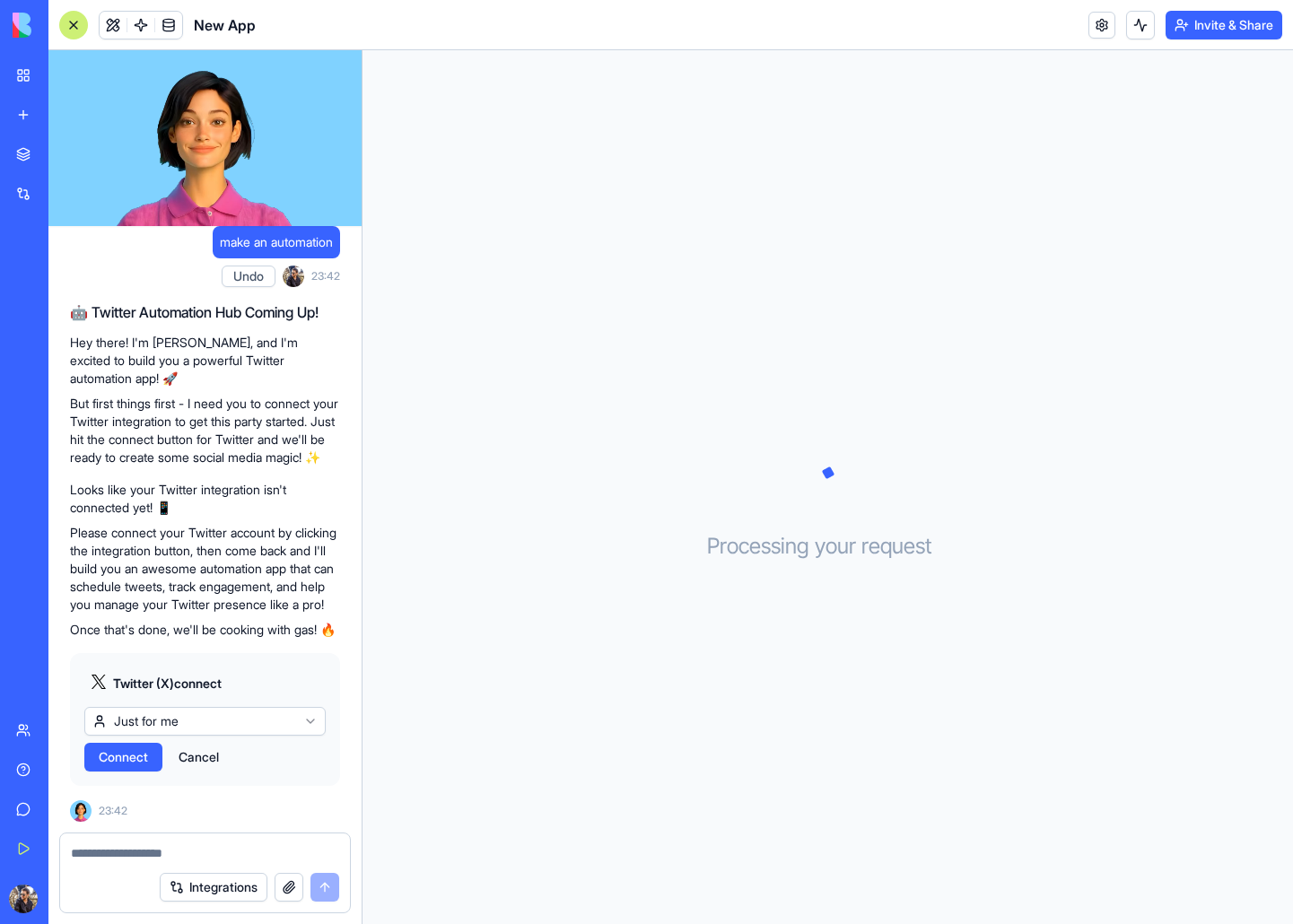
scroll to position [47, 0]
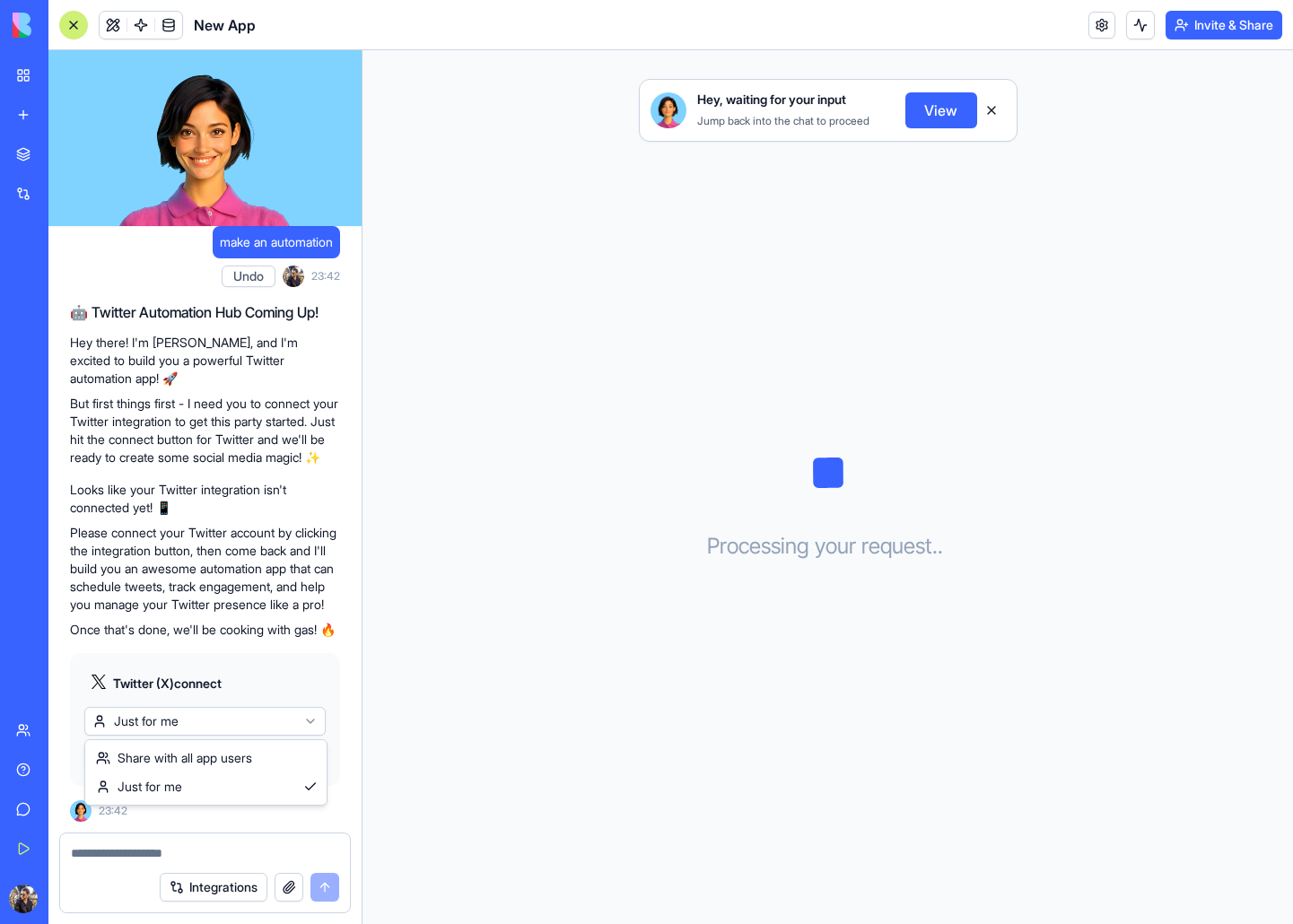
click at [183, 707] on html "BETA My Workspace New app Marketplace Integrations Recent Untitled App Movie Re…" at bounding box center [646, 462] width 1293 height 924
click at [180, 713] on html "BETA My Workspace New app Marketplace Integrations Recent Untitled App Movie Re…" at bounding box center [646, 462] width 1293 height 924
click at [178, 715] on html "BETA My Workspace New app Marketplace Integrations Recent Untitled App Movie Re…" at bounding box center [646, 462] width 1293 height 924
click at [199, 721] on html "BETA My Workspace New app Marketplace Integrations Recent Untitled App Movie Re…" at bounding box center [646, 462] width 1293 height 924
click at [135, 762] on span "Connect" at bounding box center [123, 757] width 50 height 18
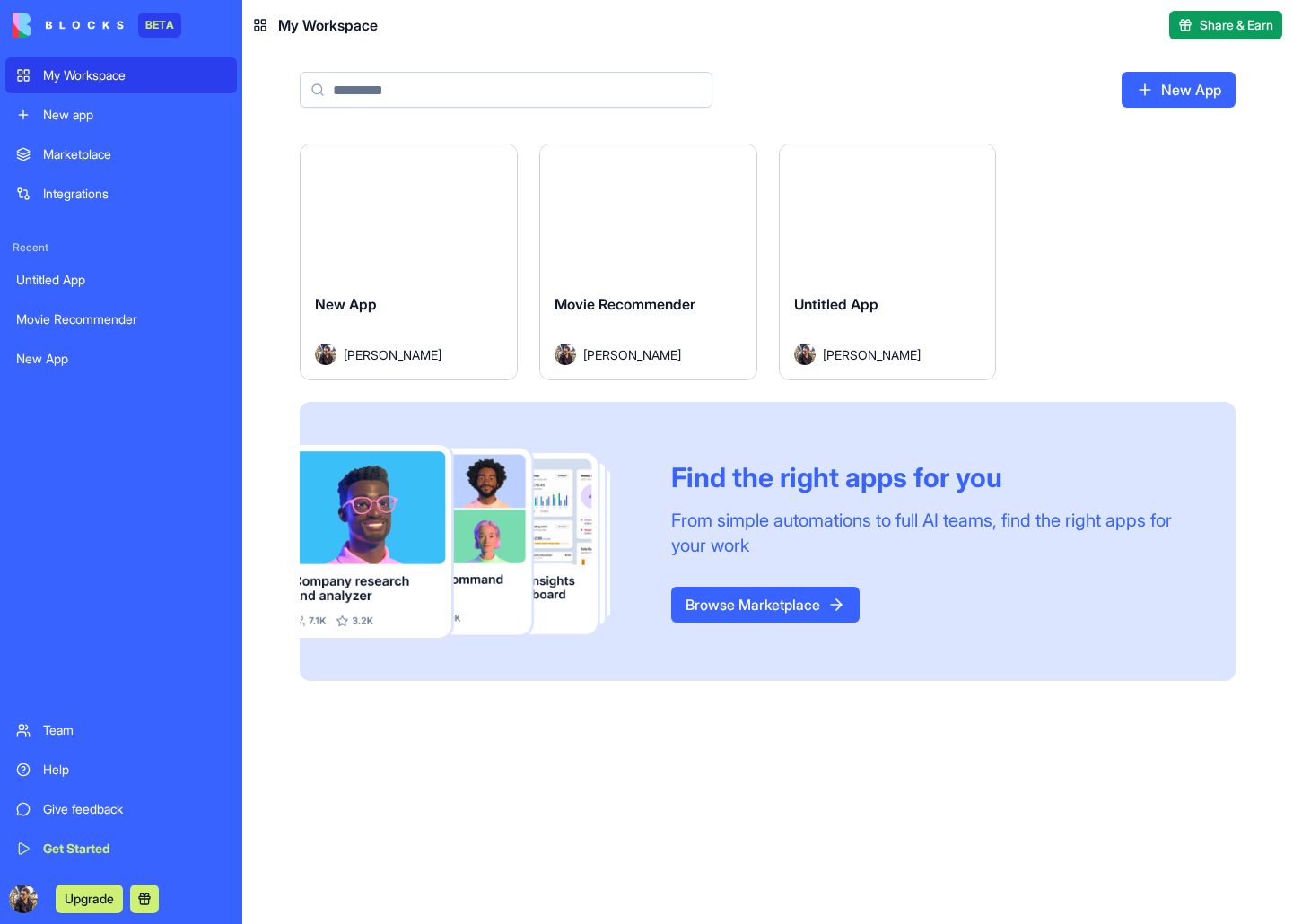
click at [375, 310] on span "New App" at bounding box center [346, 304] width 62 height 18
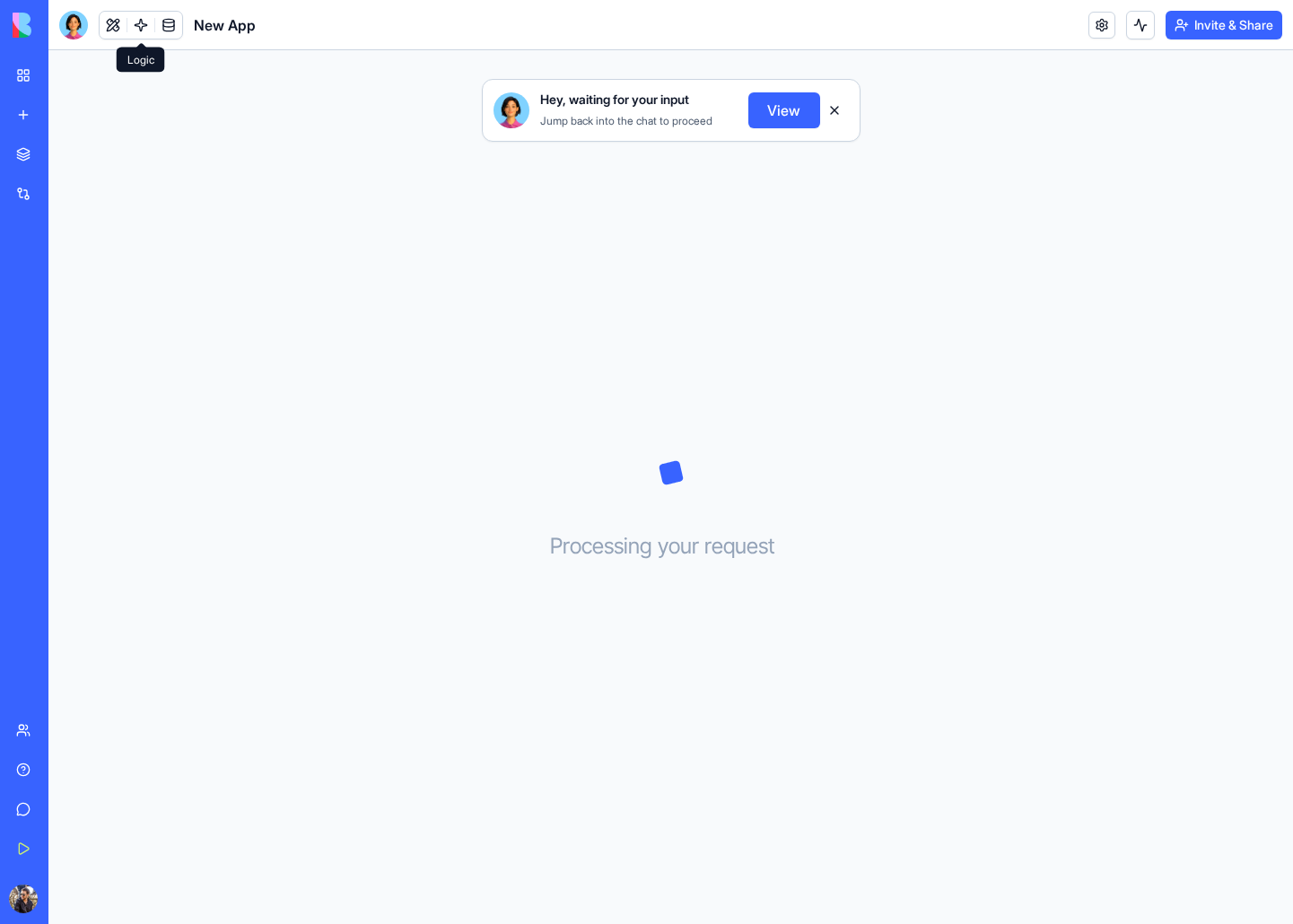
click at [143, 15] on link at bounding box center [141, 25] width 27 height 27
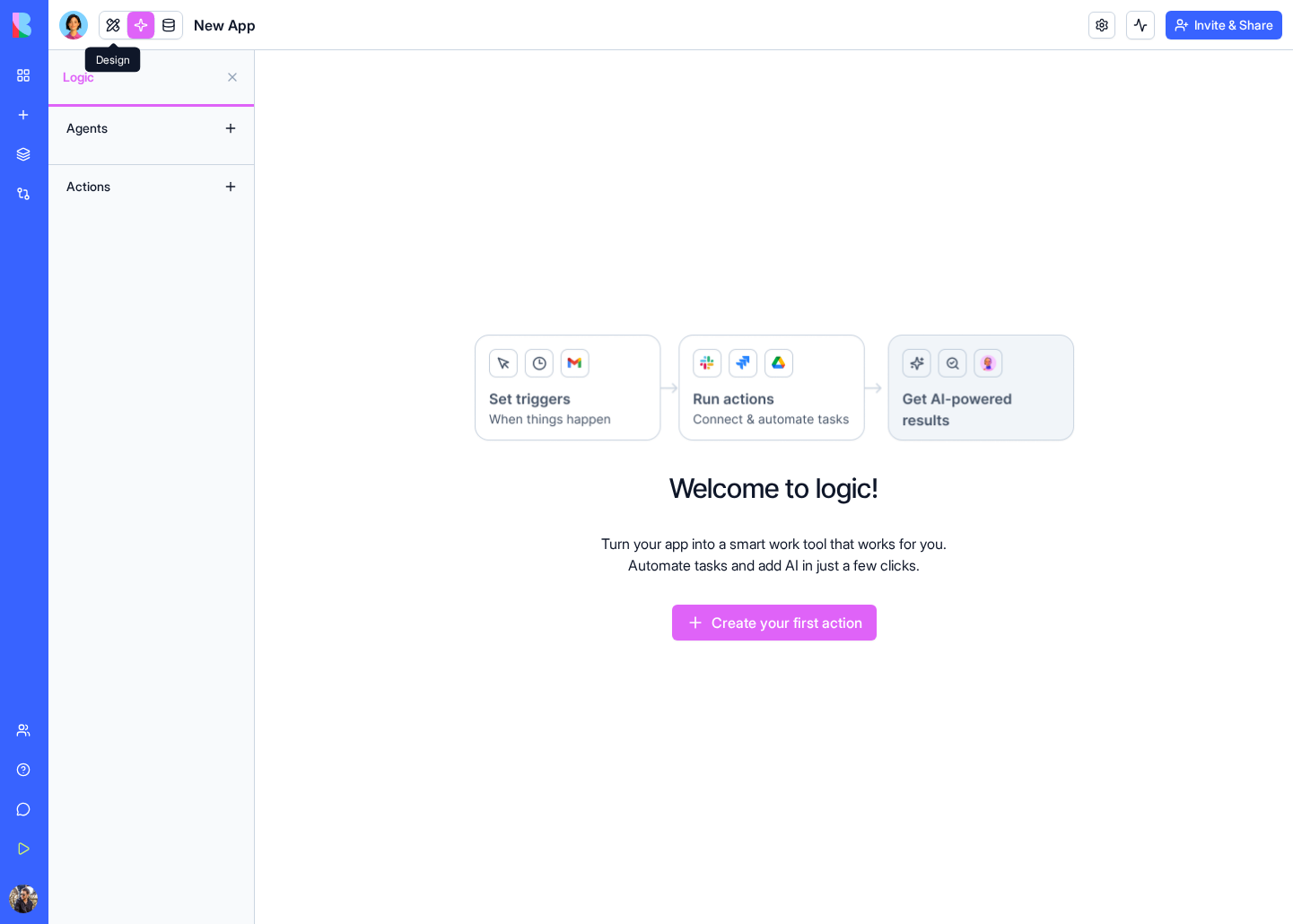
click at [104, 22] on link at bounding box center [113, 25] width 27 height 27
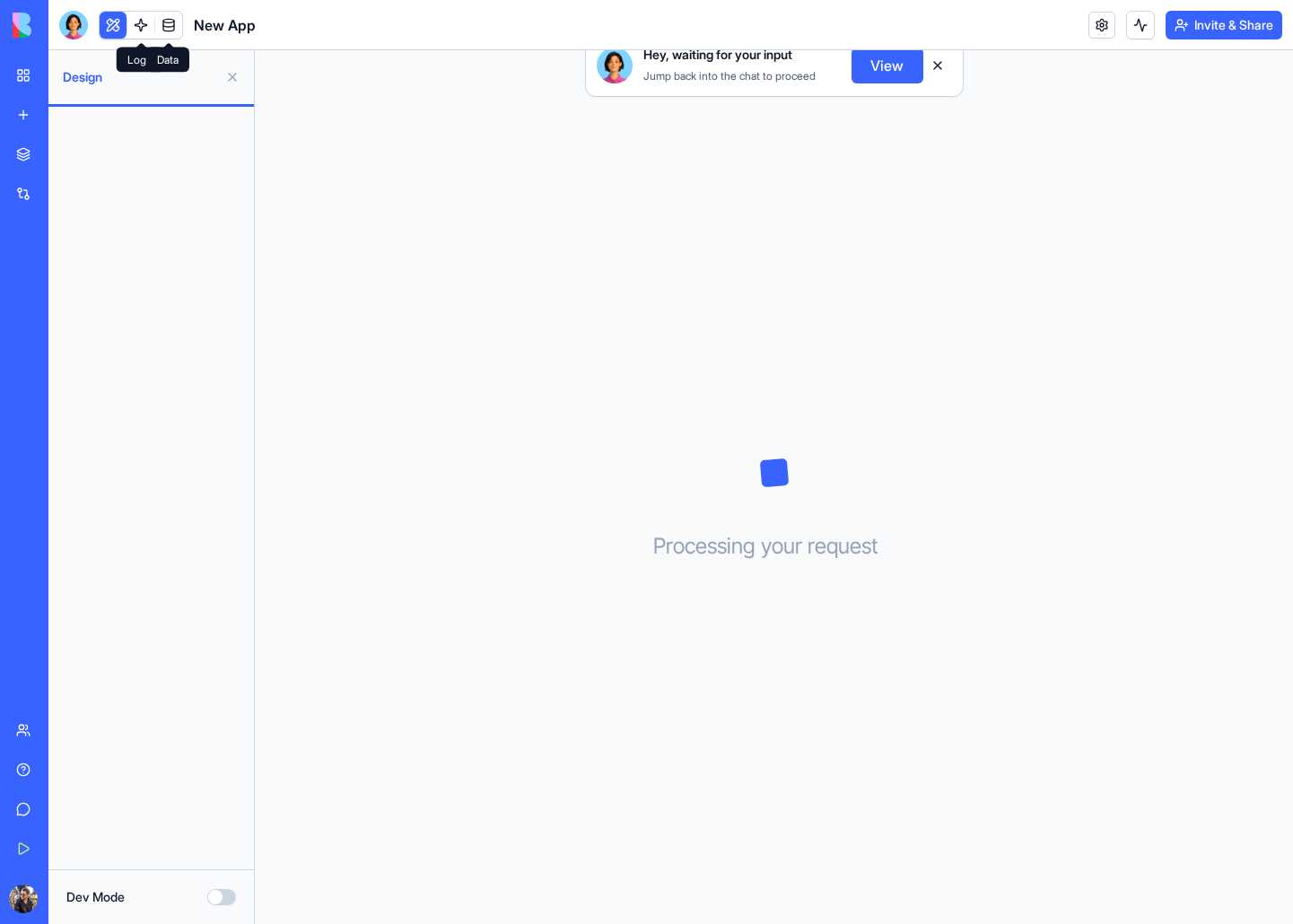
click at [161, 25] on link at bounding box center [169, 25] width 27 height 27
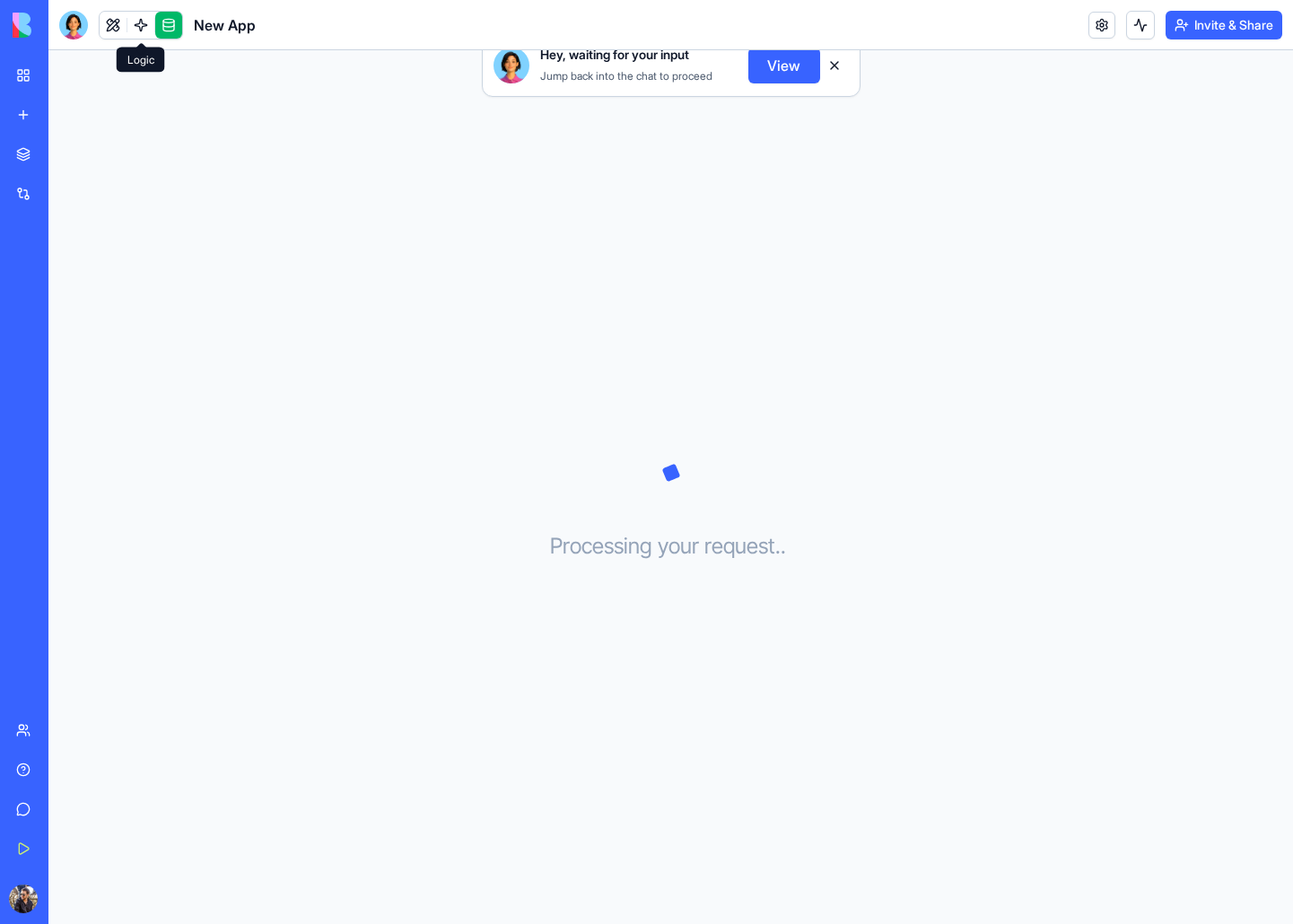
click at [141, 25] on link at bounding box center [141, 25] width 27 height 27
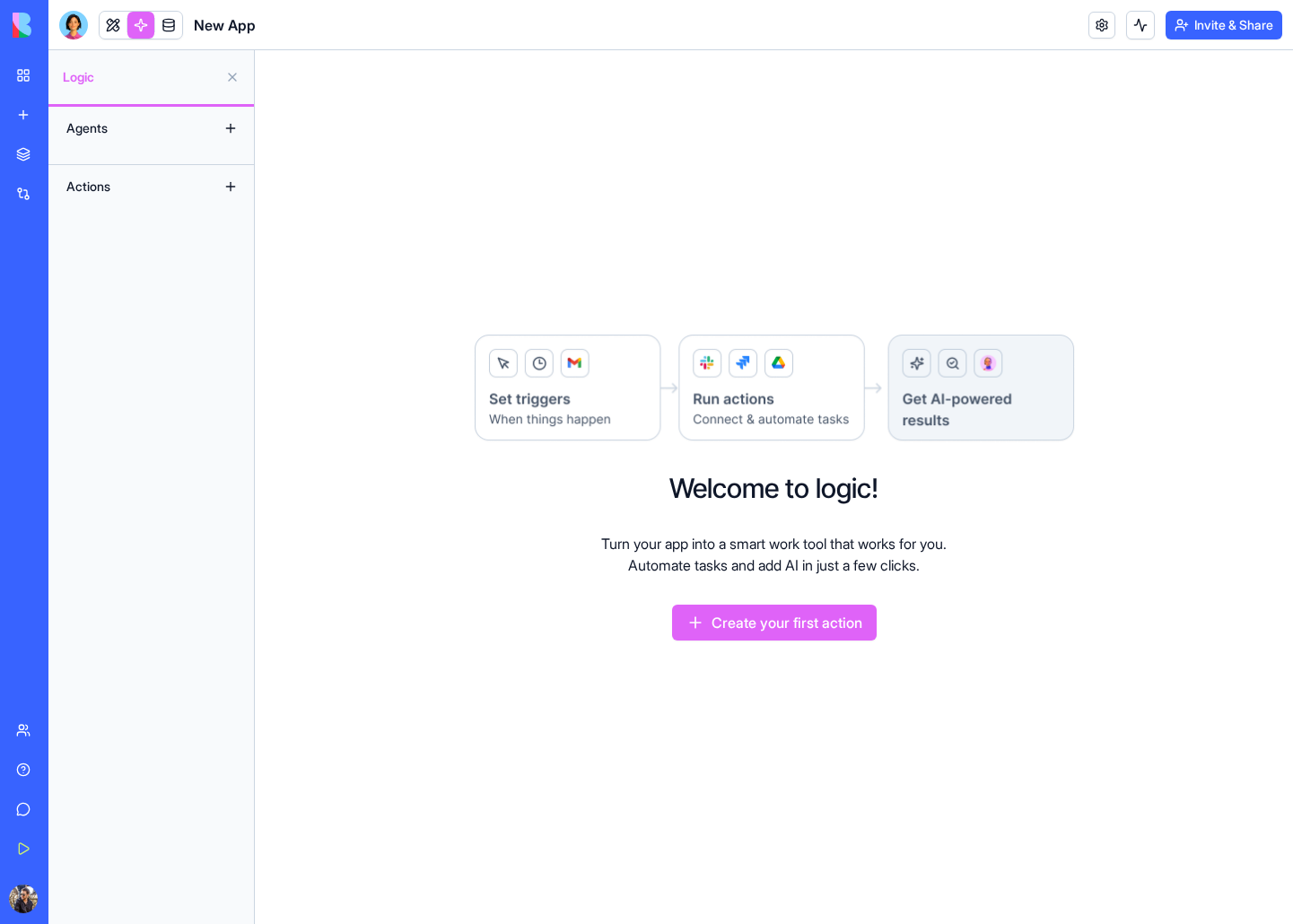
click at [165, 160] on div "Agents Actions" at bounding box center [152, 515] width 206 height 818
click at [165, 129] on div "Agents" at bounding box center [129, 128] width 143 height 29
click at [123, 116] on div "Agents" at bounding box center [129, 128] width 143 height 29
click at [82, 134] on div "Agents" at bounding box center [129, 128] width 143 height 29
click at [17, 71] on link "My Workspace" at bounding box center [42, 76] width 72 height 36
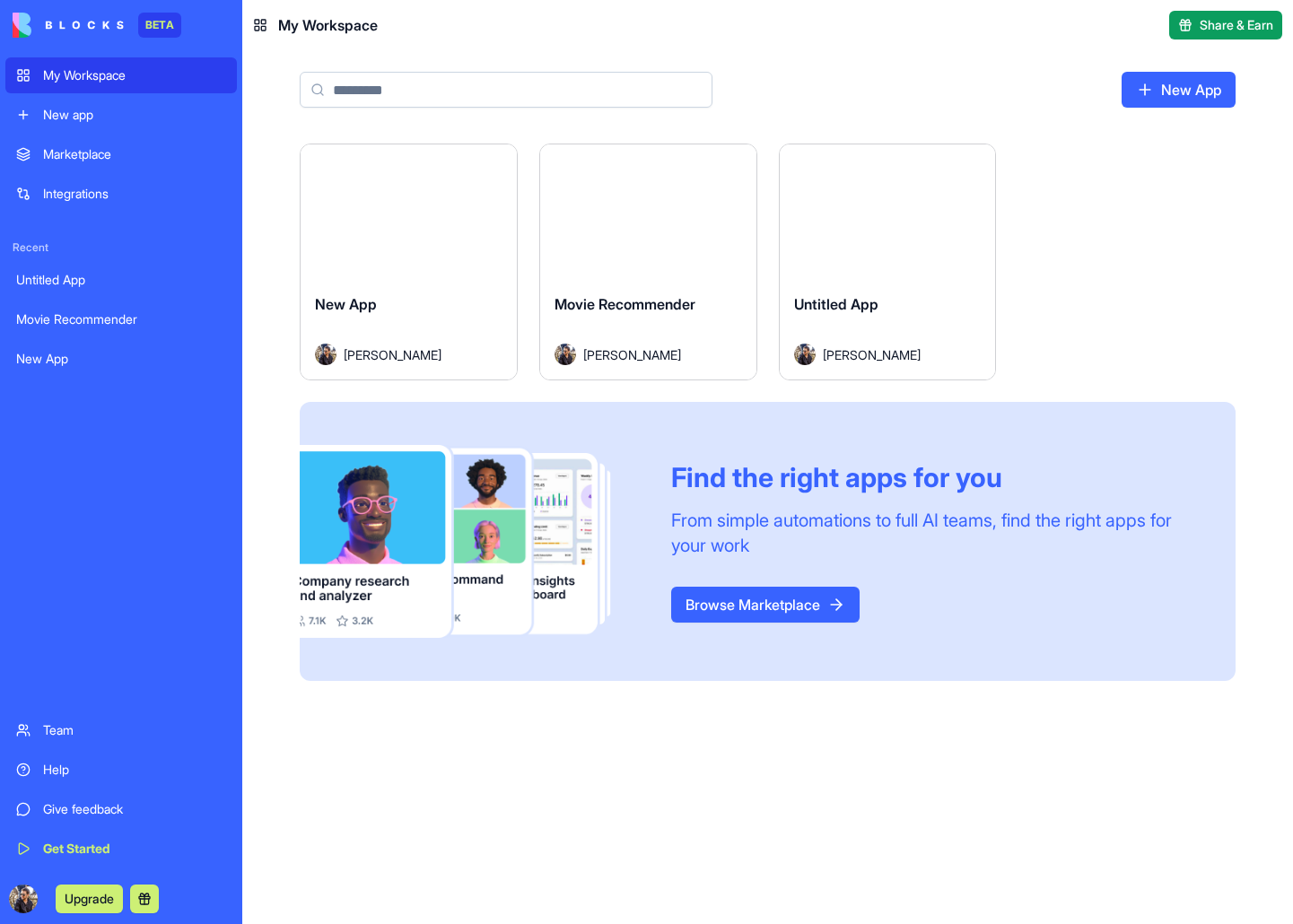
click at [813, 305] on span "Untitled App" at bounding box center [836, 304] width 84 height 18
